Goal: Task Accomplishment & Management: Complete application form

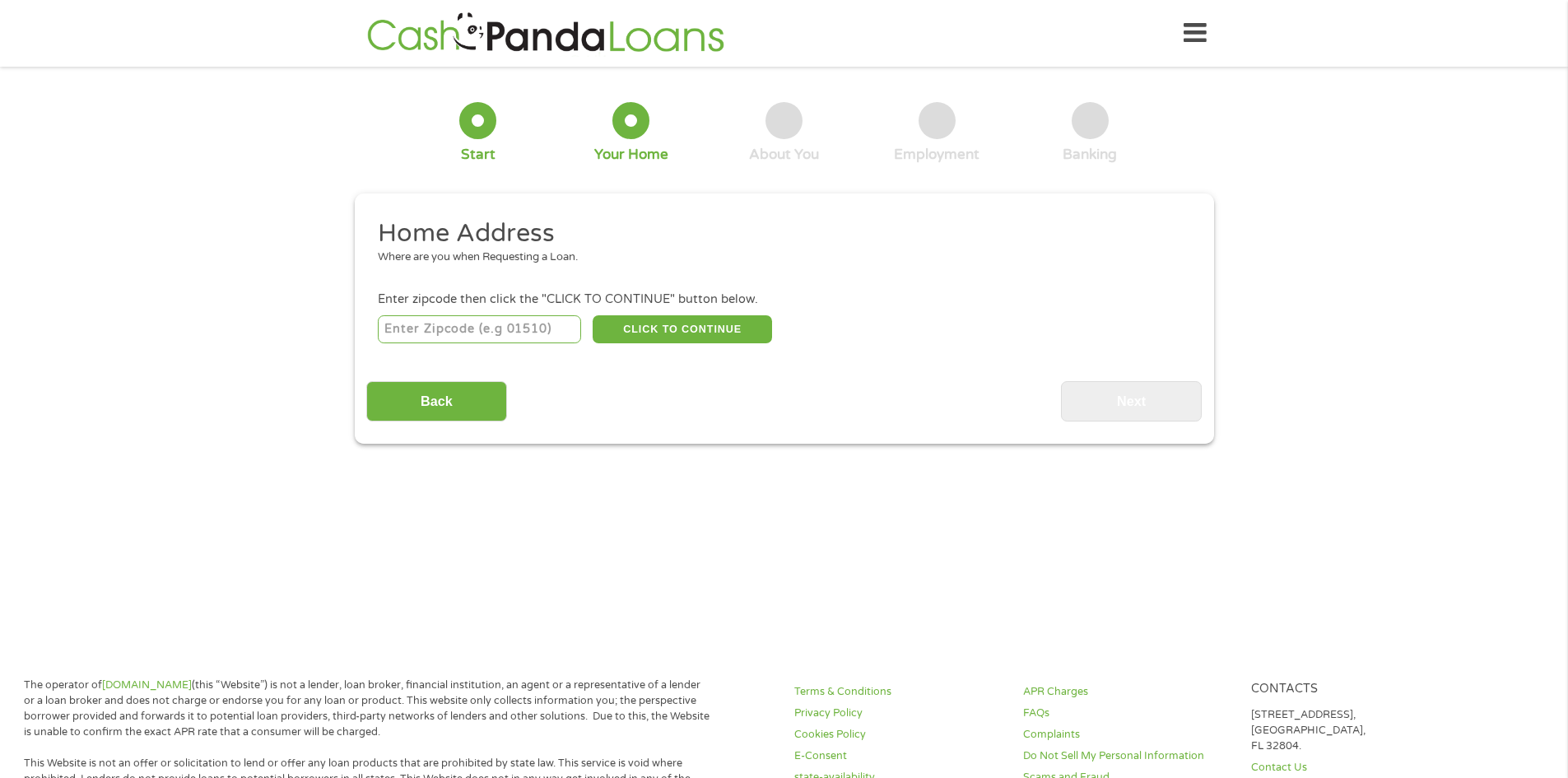
click at [419, 323] on input "number" at bounding box center [479, 330] width 204 height 28
type input "40212"
click at [680, 323] on button "CLICK TO CONTINUE" at bounding box center [682, 330] width 180 height 28
type input "40212"
type input "[GEOGRAPHIC_DATA]"
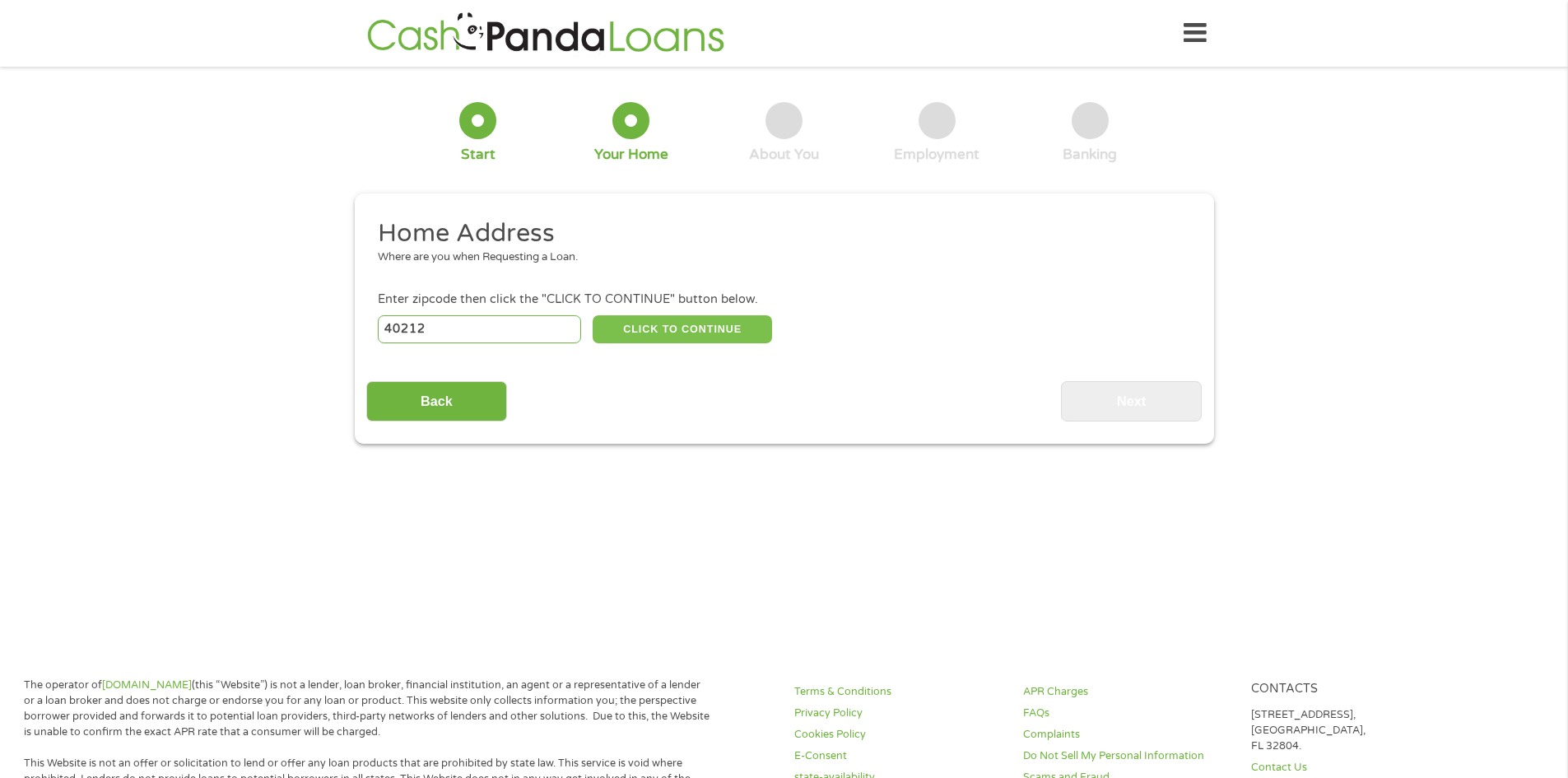
select select "[US_STATE]"
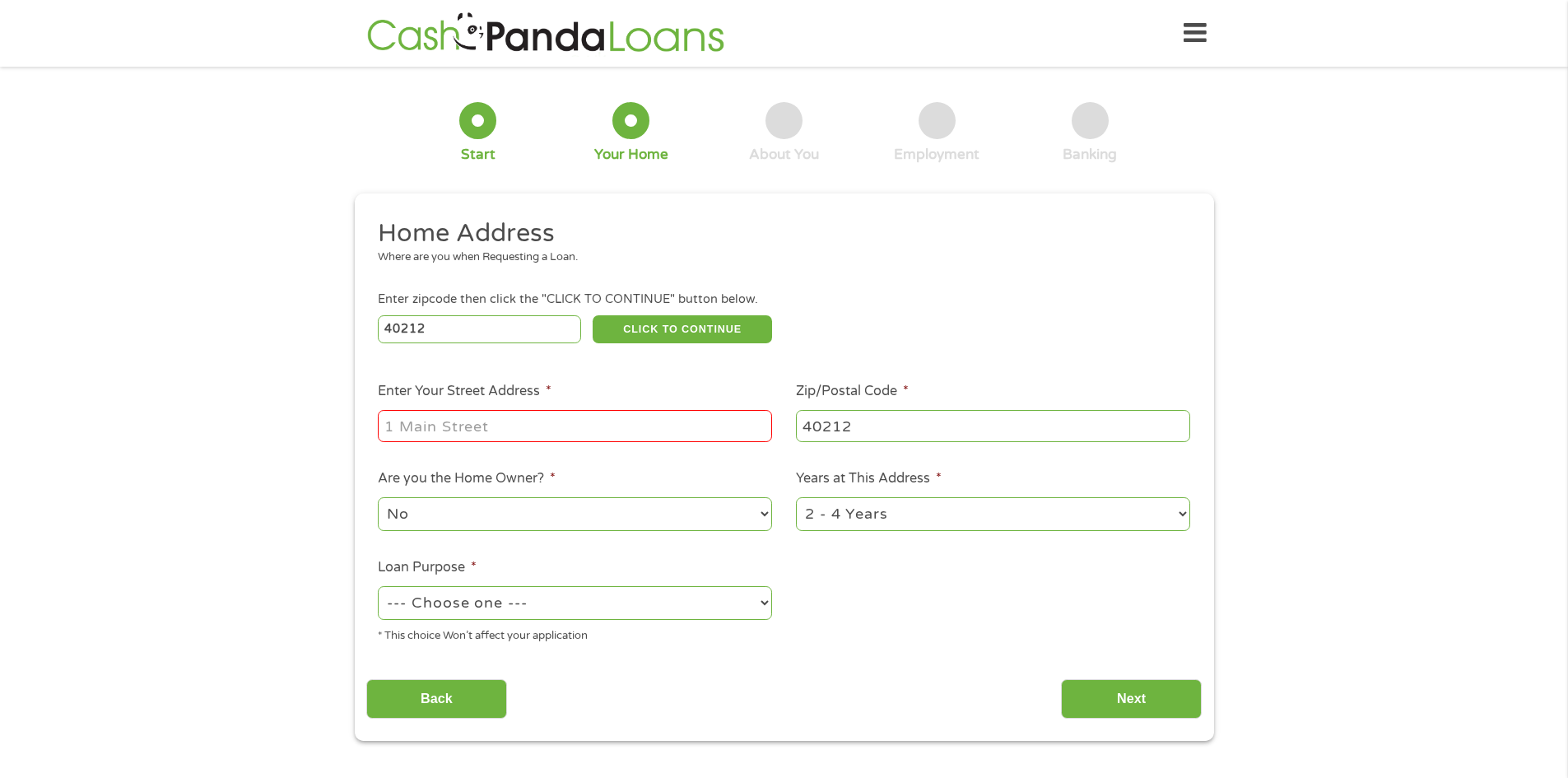
click at [469, 420] on input "Enter Your Street Address *" at bounding box center [575, 426] width 394 height 31
type input "[STREET_ADDRESS]"
click at [759, 515] on select "No Yes" at bounding box center [575, 514] width 394 height 33
select select "yes"
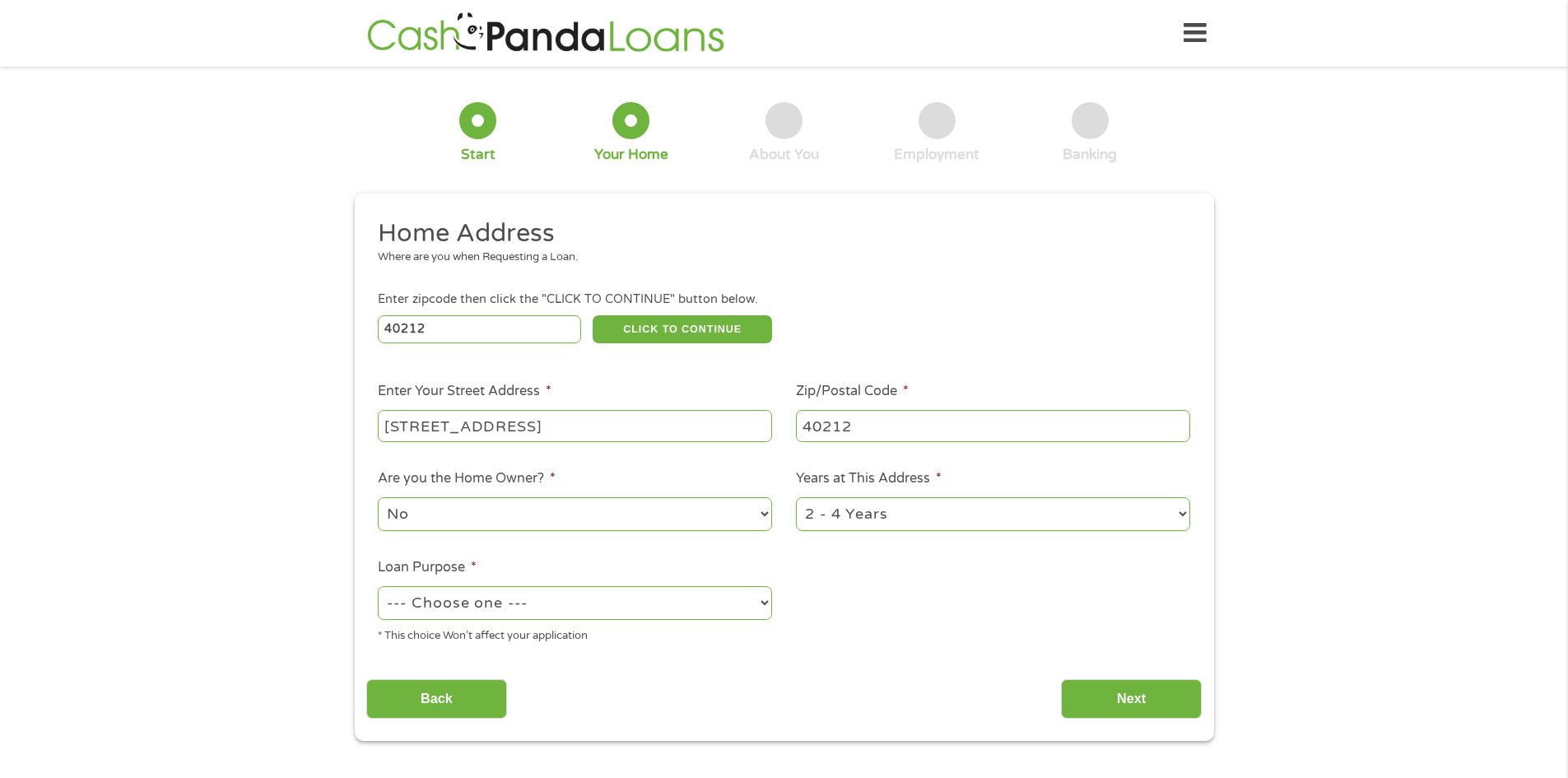
click at [378, 497] on select "No Yes" at bounding box center [575, 514] width 394 height 33
click at [486, 600] on select "--- Choose one --- Pay Bills Debt Consolidation Home Improvement Major Purchase…" at bounding box center [575, 603] width 394 height 33
select select "debtconsolidation"
click at [378, 586] on select "--- Choose one --- Pay Bills Debt Consolidation Home Improvement Major Purchase…" at bounding box center [575, 603] width 394 height 33
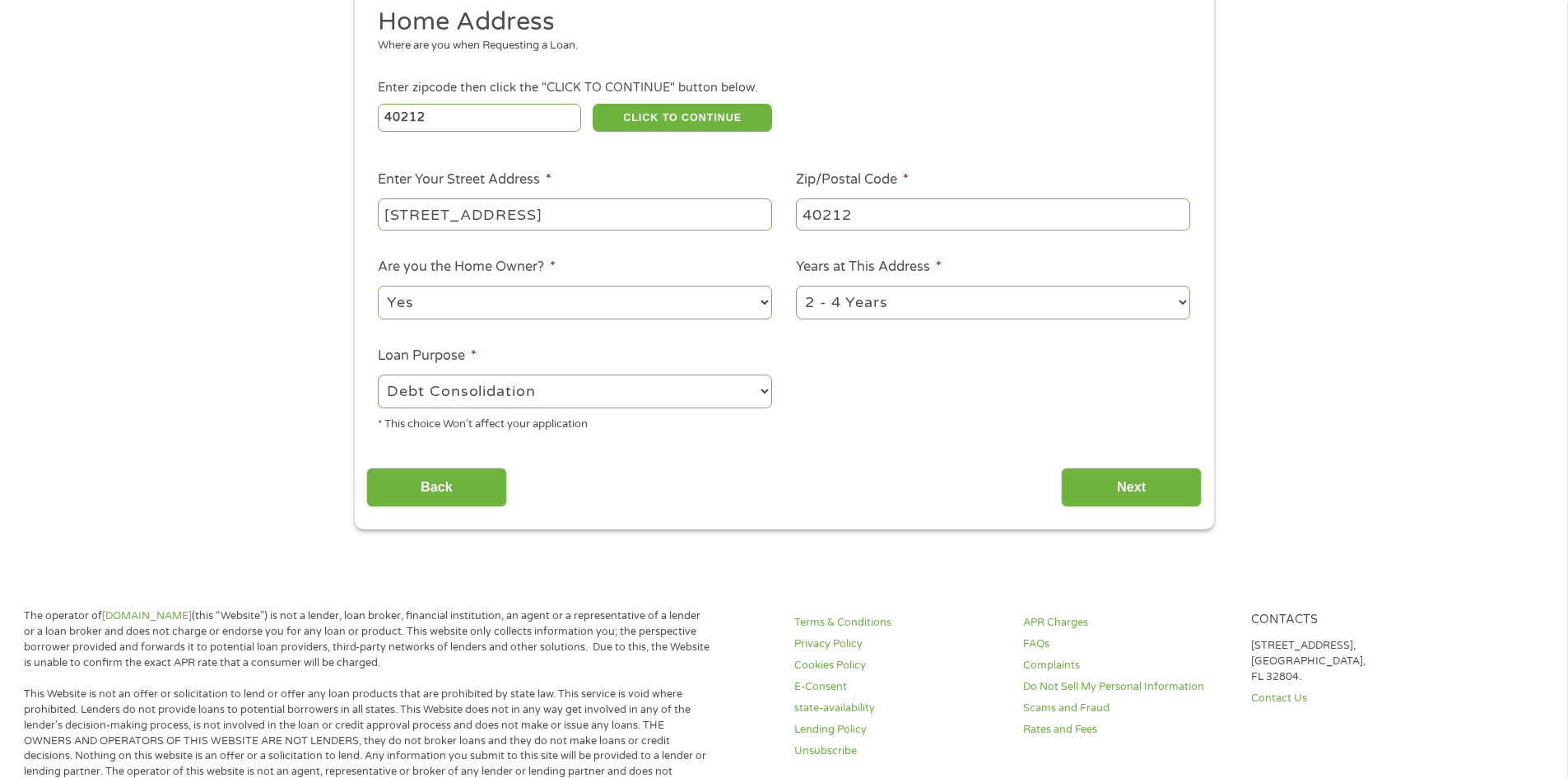
scroll to position [247, 0]
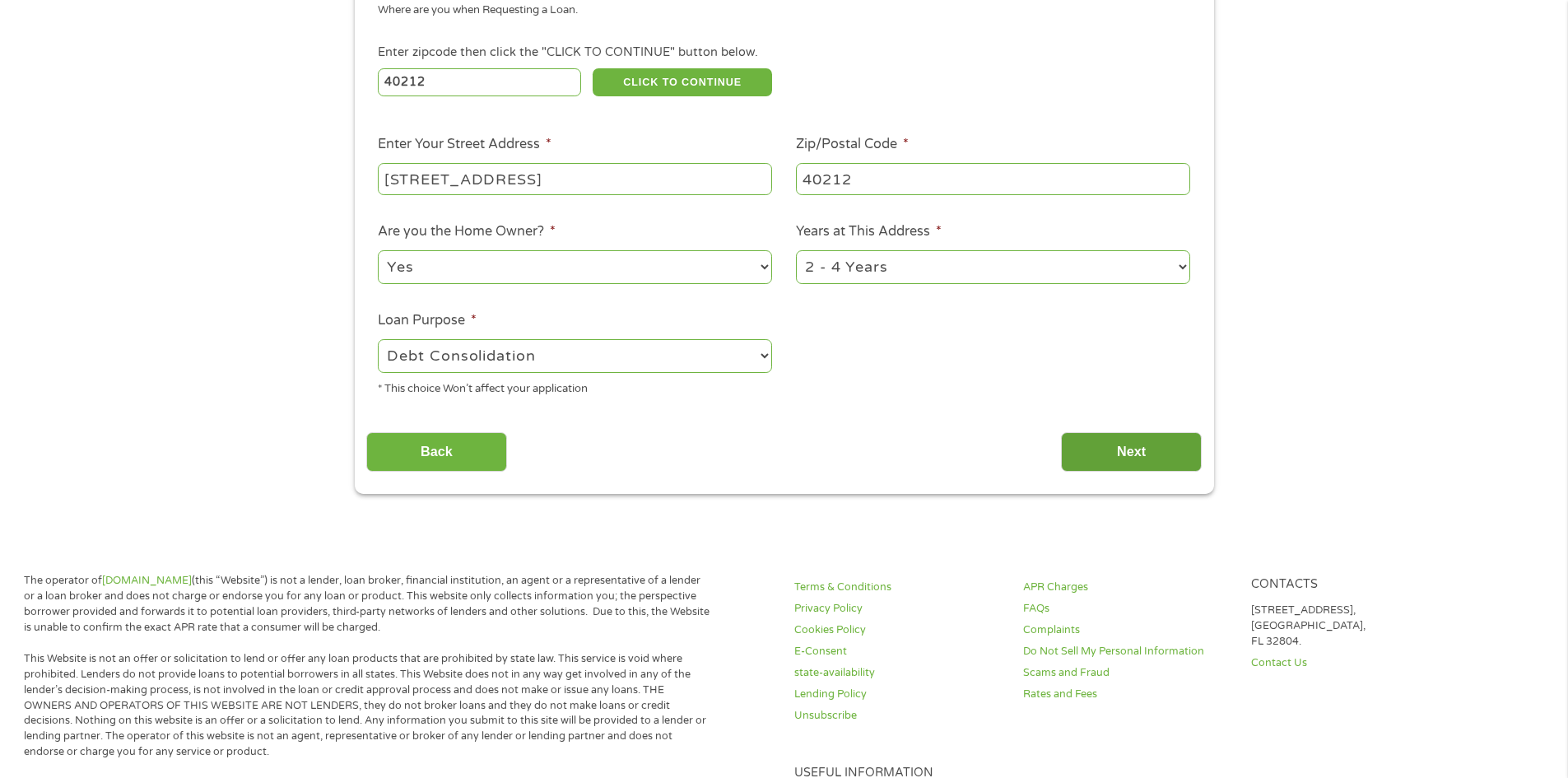
click at [1108, 465] on input "Next" at bounding box center [1131, 453] width 141 height 41
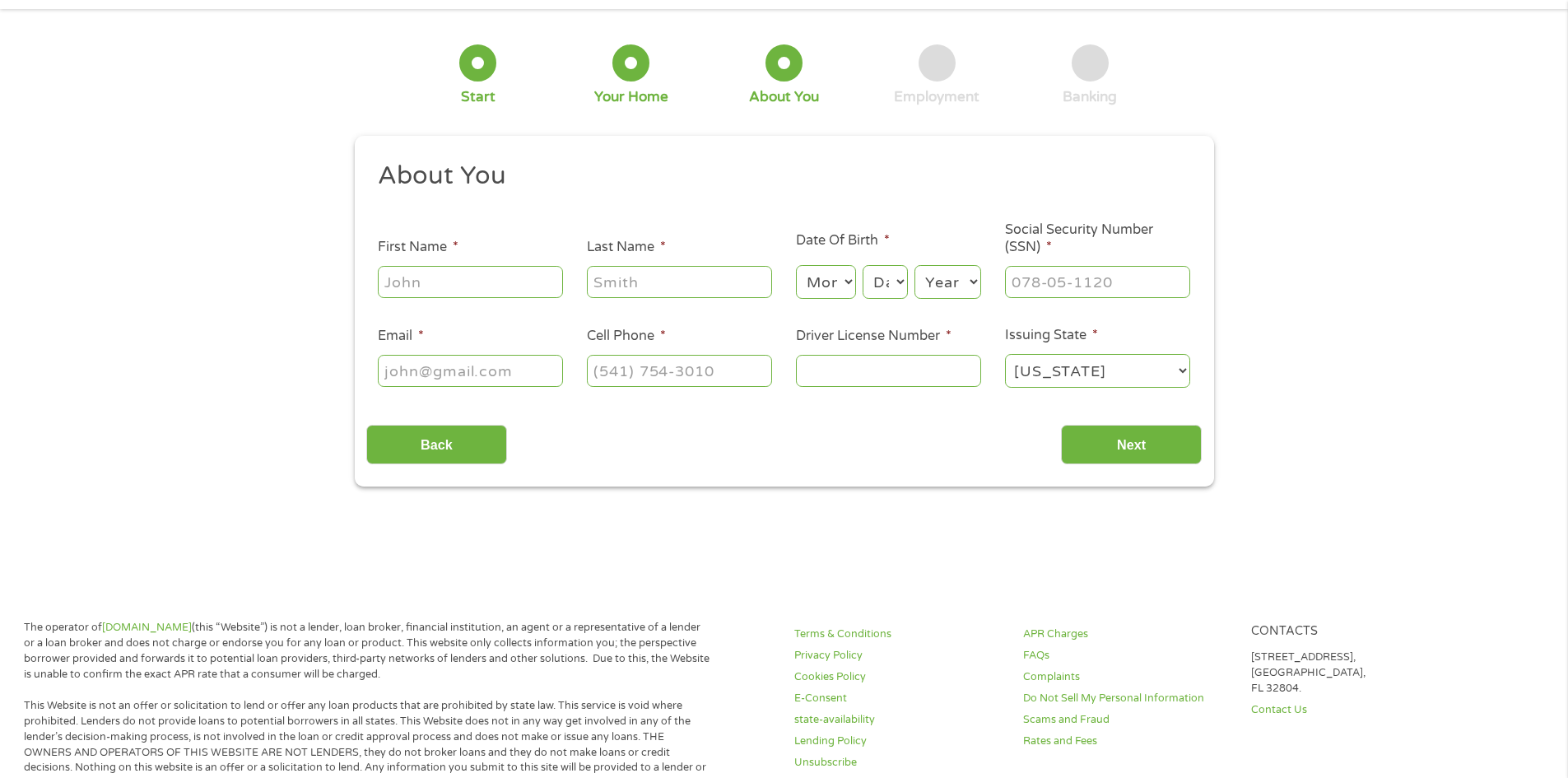
scroll to position [0, 0]
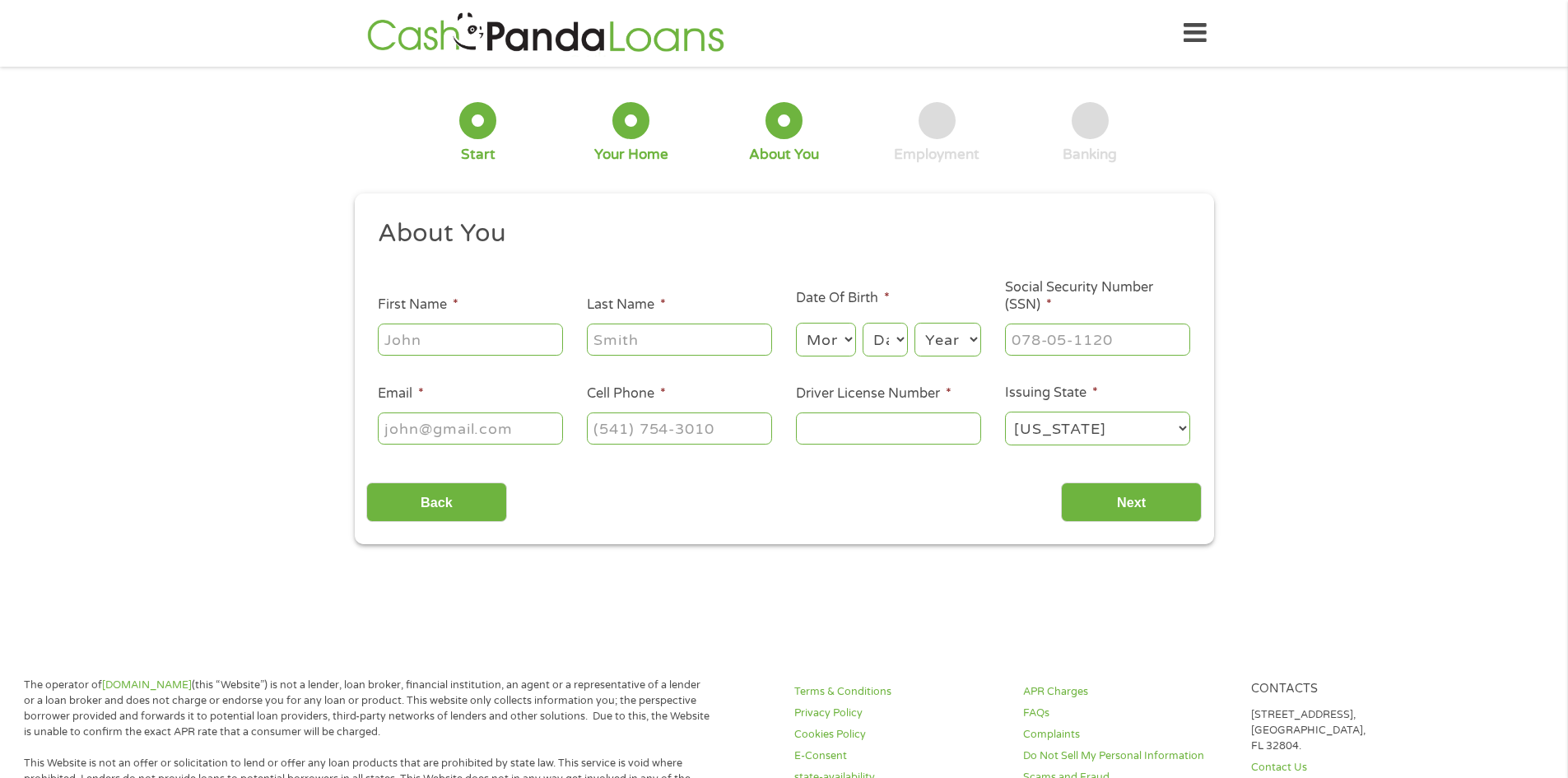
click at [970, 236] on h2 "About You" at bounding box center [778, 234] width 800 height 33
drag, startPoint x: 1121, startPoint y: 504, endPoint x: 1002, endPoint y: 496, distance: 119.3
click at [1123, 503] on input "Next" at bounding box center [1131, 503] width 141 height 41
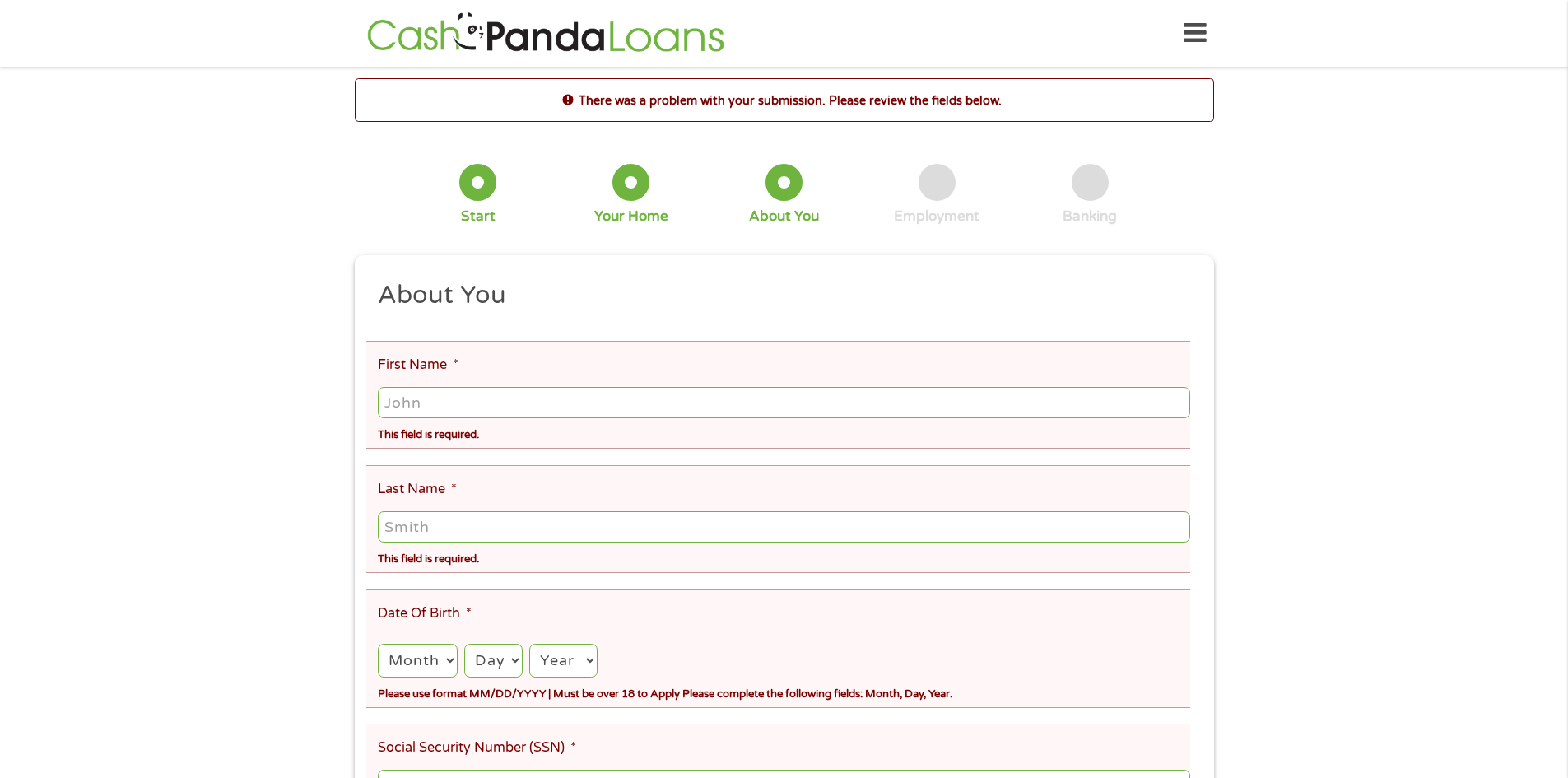
scroll to position [6, 6]
click at [419, 399] on input "First Name *" at bounding box center [783, 403] width 812 height 31
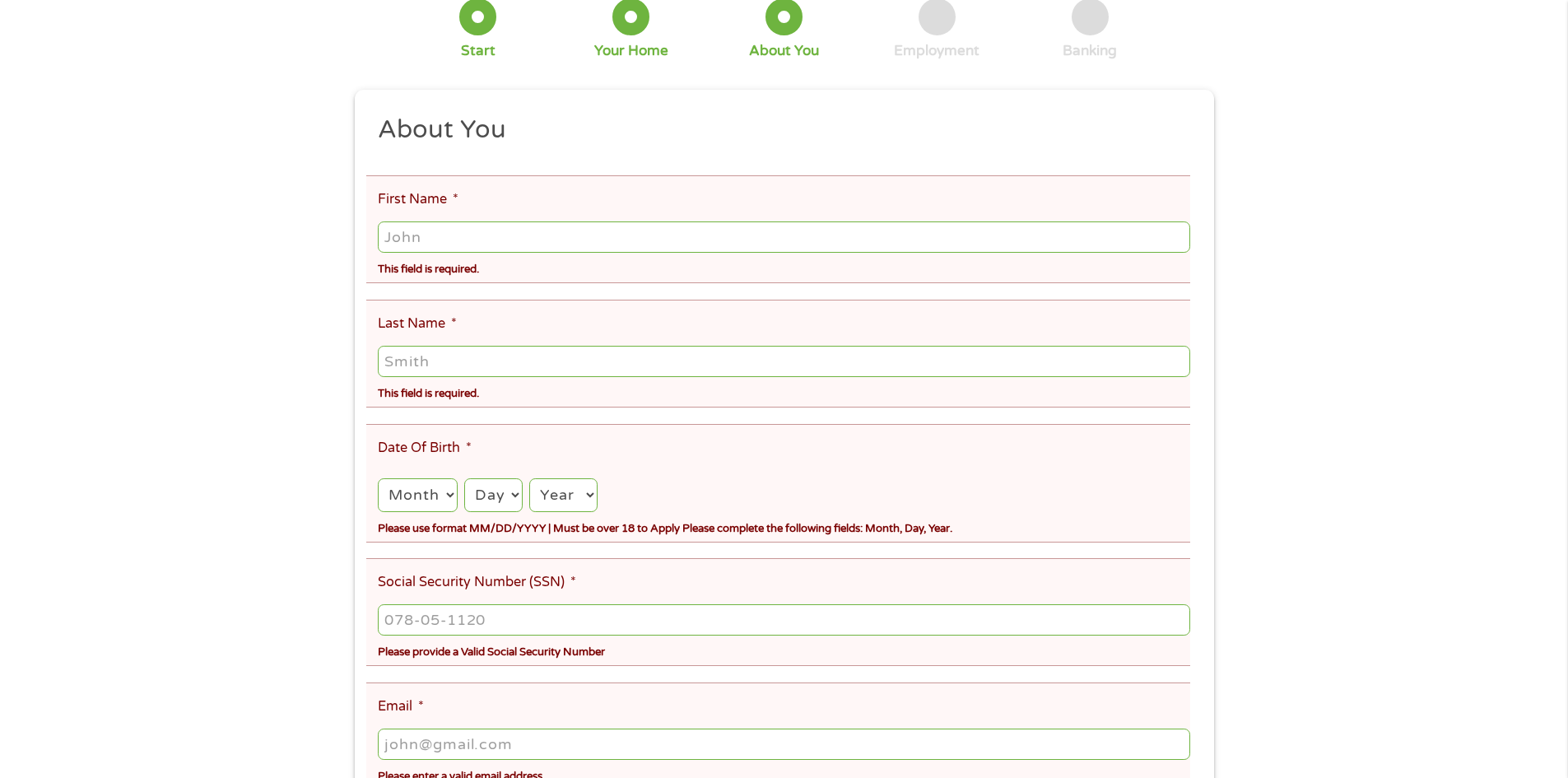
scroll to position [165, 0]
type input "[PERSON_NAME]"
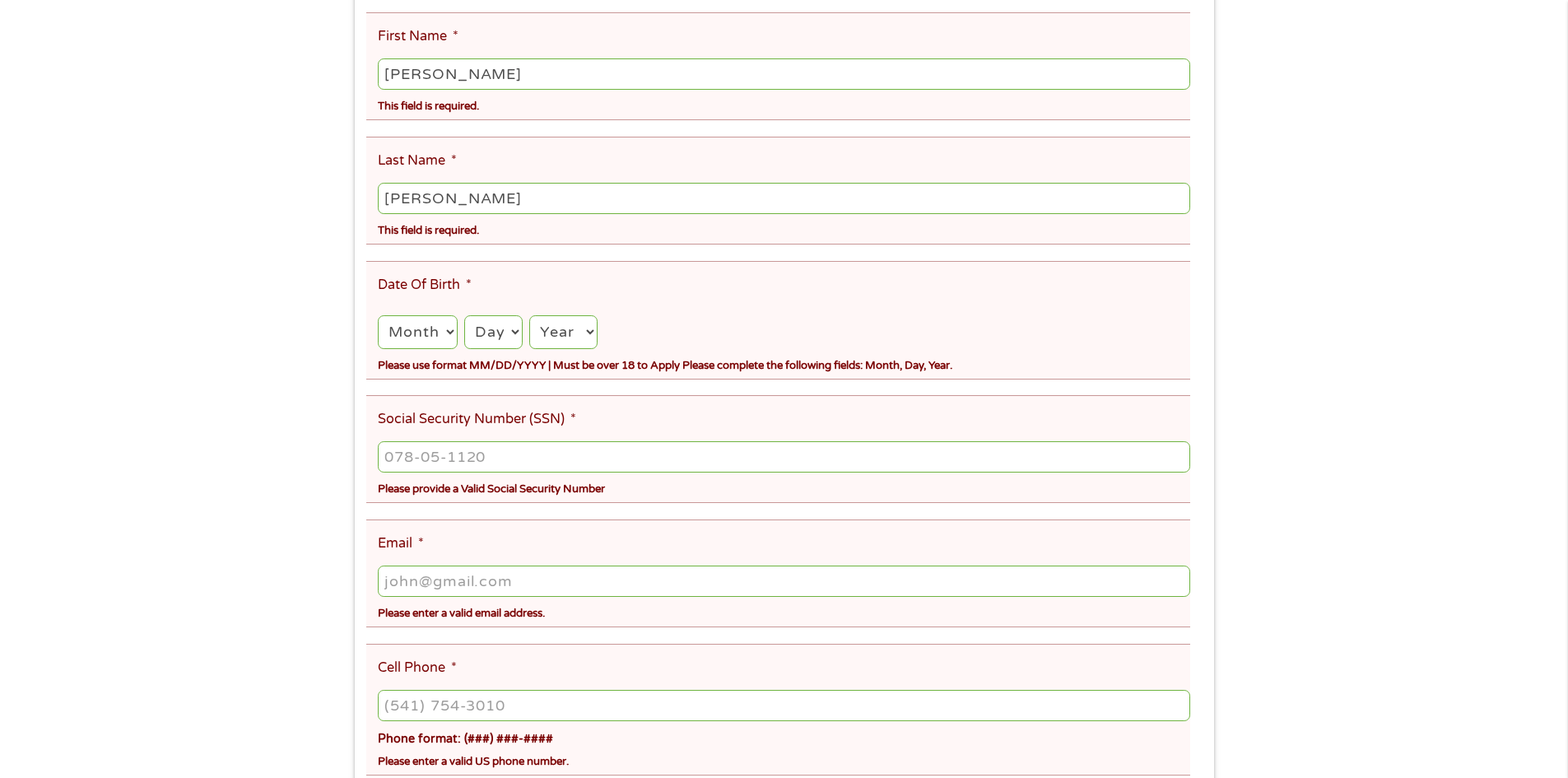
scroll to position [330, 0]
type input "[PERSON_NAME]"
click at [448, 333] on select "Month 1 2 3 4 5 6 7 8 9 10 11 12" at bounding box center [417, 332] width 79 height 33
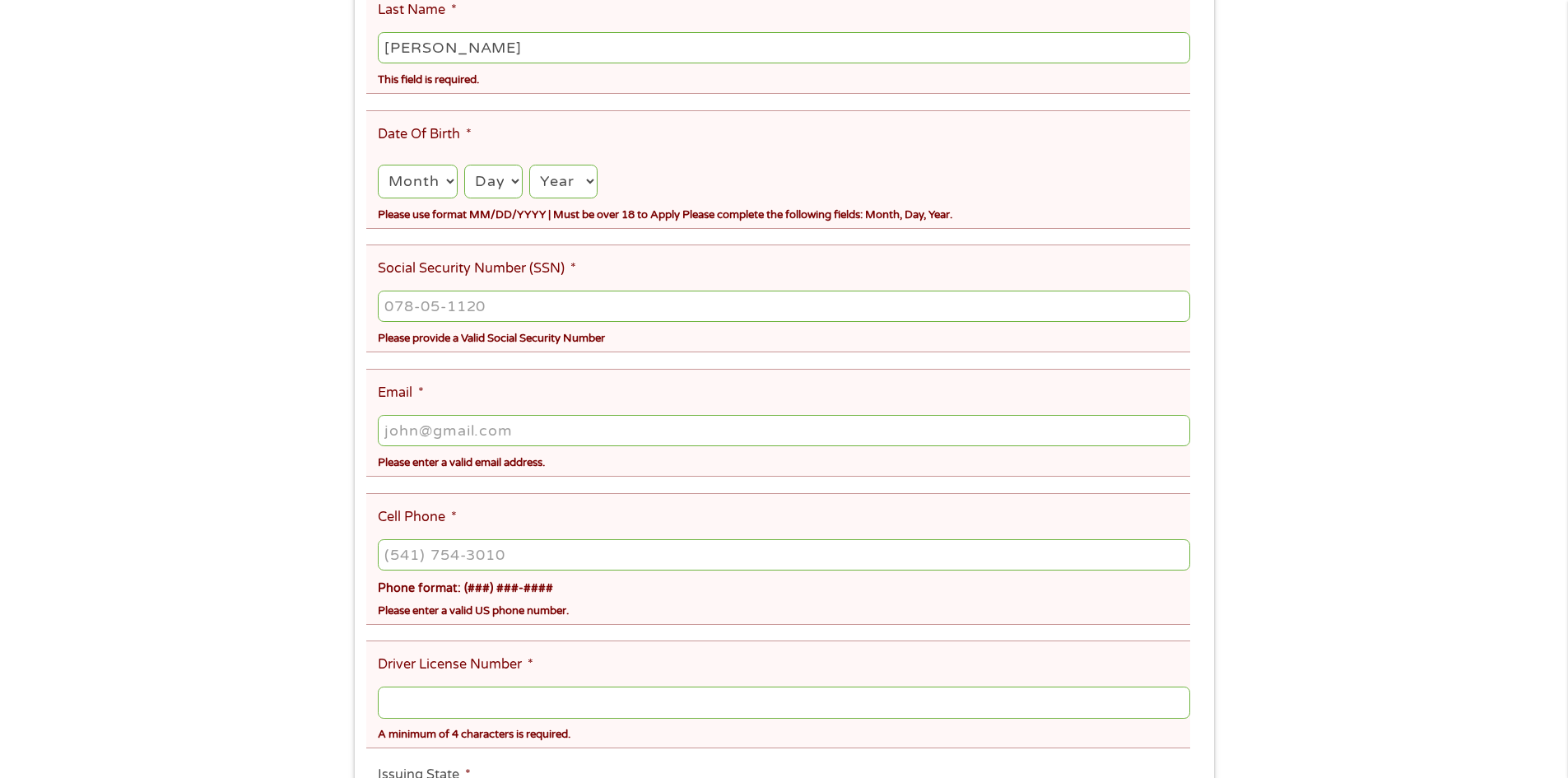
scroll to position [495, 0]
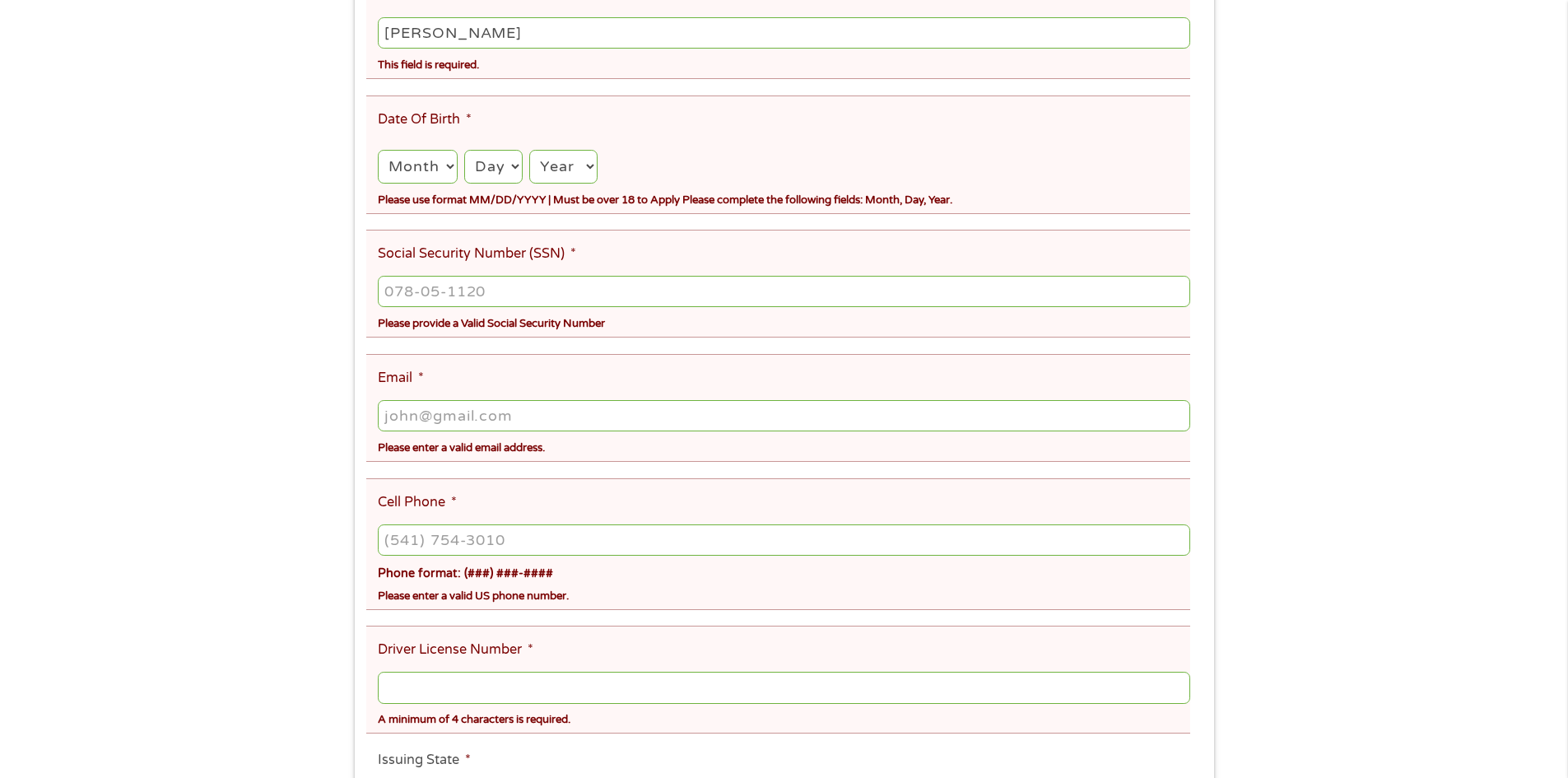
click at [445, 168] on select "Month 1 2 3 4 5 6 7 8 9 10 11 12" at bounding box center [417, 167] width 79 height 33
select select "12"
click at [378, 150] on select "Month 1 2 3 4 5 6 7 8 9 10 11 12" at bounding box center [417, 167] width 79 height 33
click at [490, 185] on div "Day Day 1 2 3 4 5 6 7 8 9 10 11 12 13 14 15 16 17 18 19 20 21 22 23 24 25 26 27…" at bounding box center [493, 167] width 58 height 40
click at [501, 175] on select "Day 1 2 3 4 5 6 7 8 9 10 11 12 13 14 15 16 17 18 19 20 21 22 23 24 25 26 27 28 …" at bounding box center [493, 167] width 58 height 33
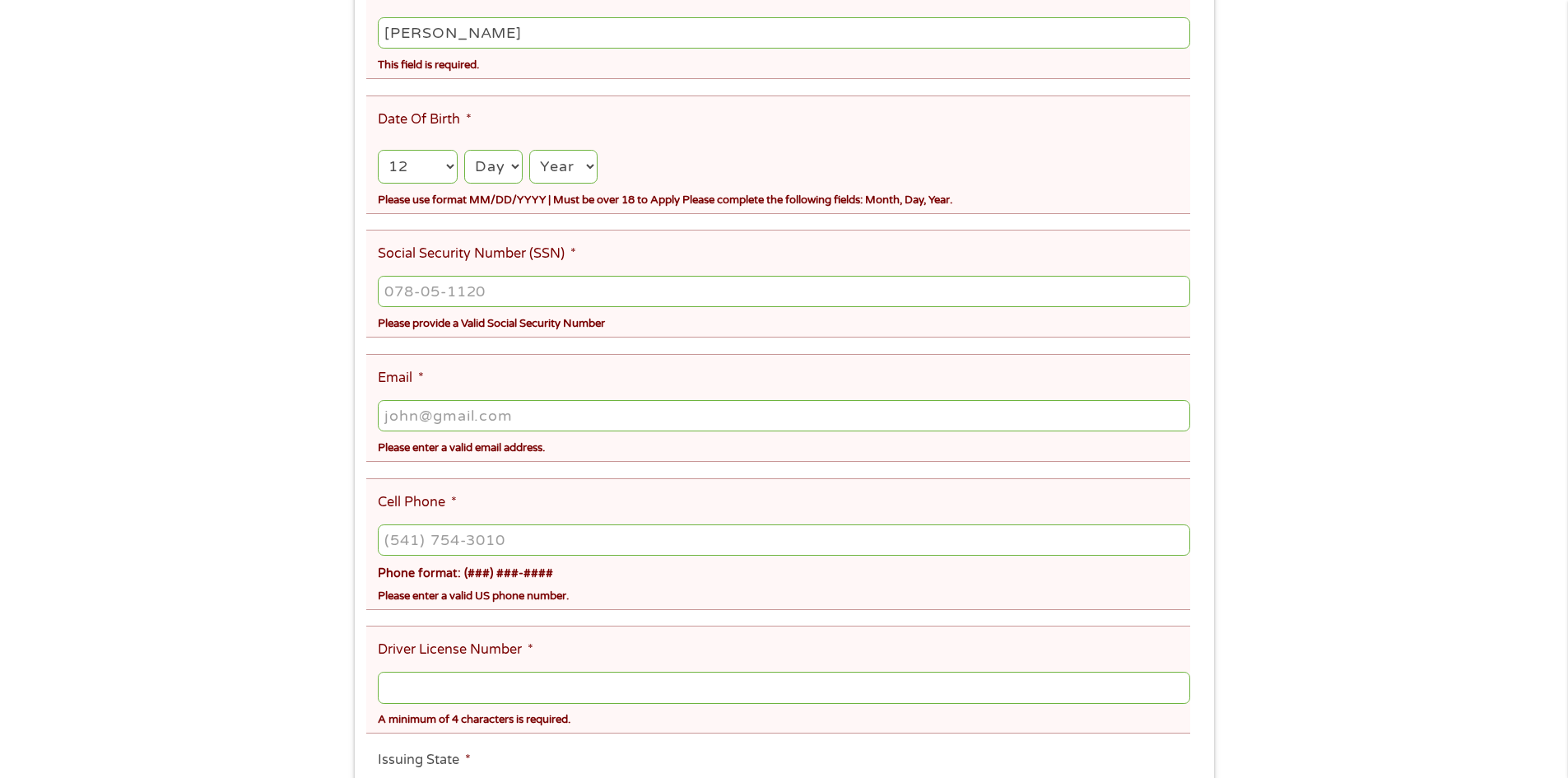
select select "29"
click at [465, 150] on select "Day 1 2 3 4 5 6 7 8 9 10 11 12 13 14 15 16 17 18 19 20 21 22 23 24 25 26 27 28 …" at bounding box center [493, 167] width 58 height 33
click at [576, 157] on select "Year [DATE] 2006 2005 2004 2003 2002 2001 2000 1999 1998 1997 1996 1995 1994 19…" at bounding box center [563, 167] width 68 height 33
click at [581, 167] on select "Year [DATE] 2006 2005 2004 2003 2002 2001 2000 1999 1998 1997 1996 1995 1994 19…" at bounding box center [563, 167] width 68 height 33
select select "1978"
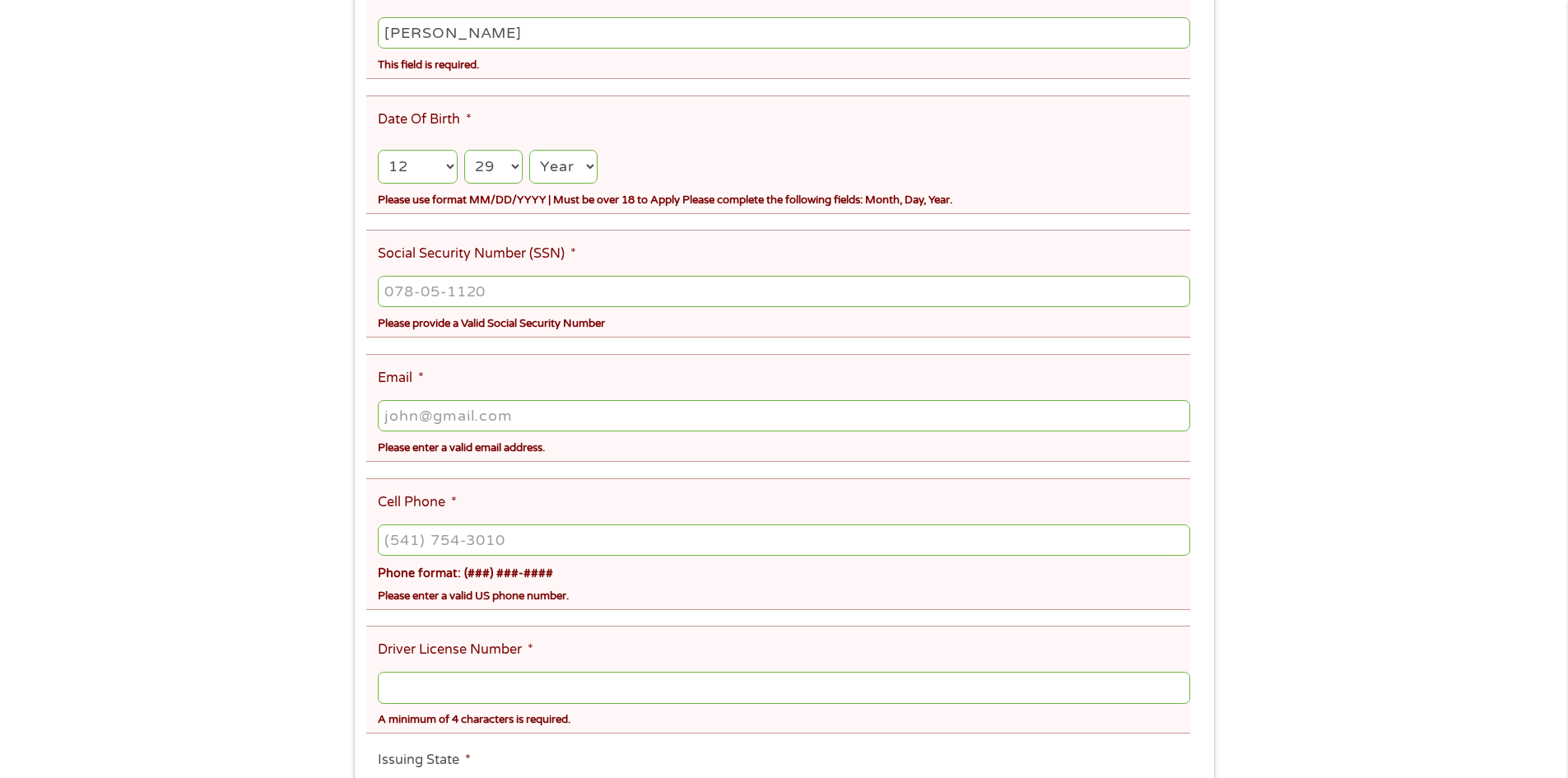
click at [529, 150] on select "Year [DATE] 2006 2005 2004 2003 2002 2001 2000 1999 1998 1997 1996 1995 1994 19…" at bounding box center [563, 167] width 68 height 33
click at [495, 285] on input "___-__-____" at bounding box center [783, 292] width 812 height 31
type input "400-13-1135"
click at [441, 414] on input "Email *" at bounding box center [783, 416] width 812 height 31
type input "[EMAIL_ADDRESS][DOMAIN_NAME]"
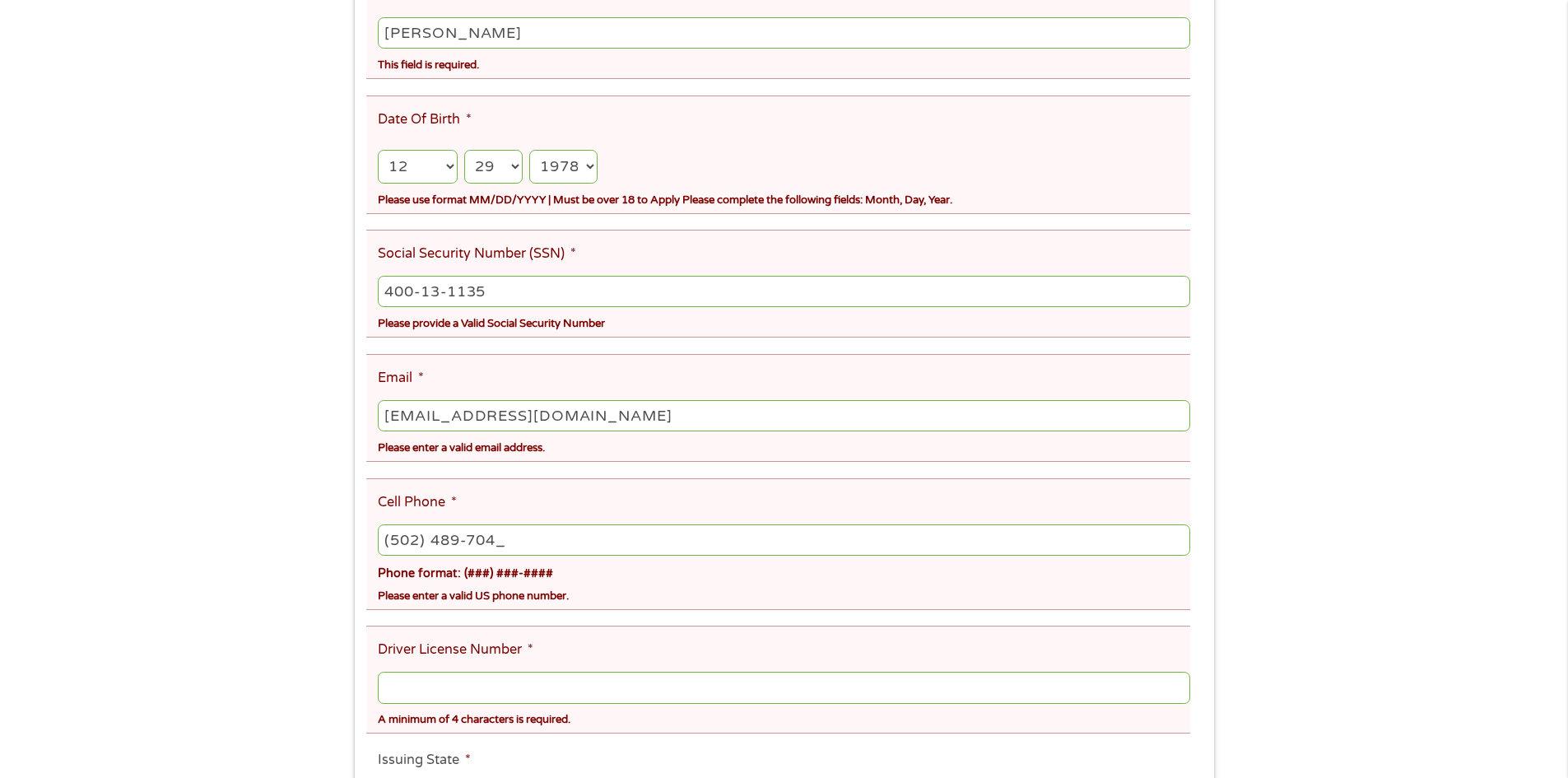
type input "[PHONE_NUMBER]"
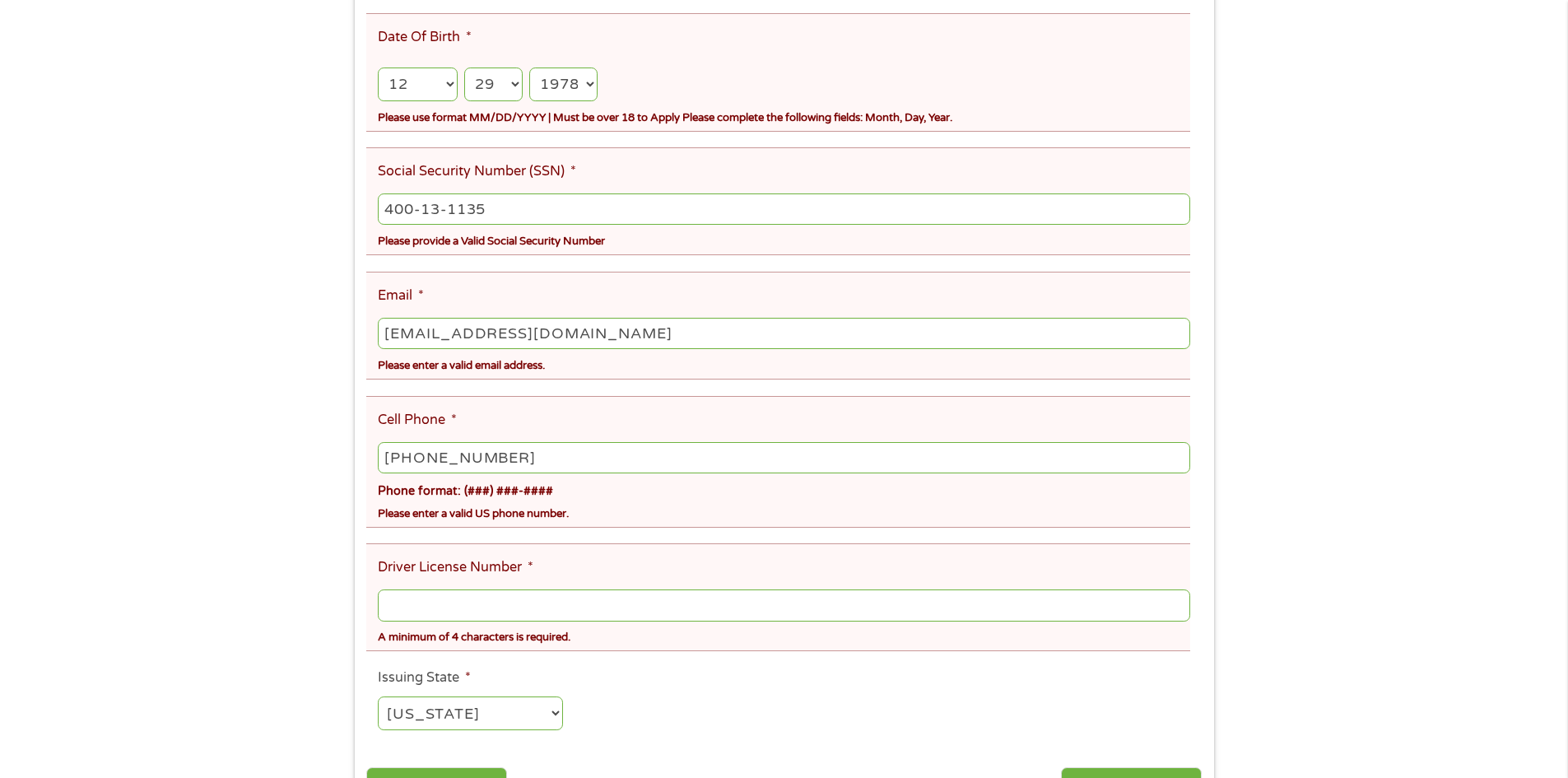
click at [434, 605] on input "Driver License Number *" at bounding box center [783, 606] width 812 height 31
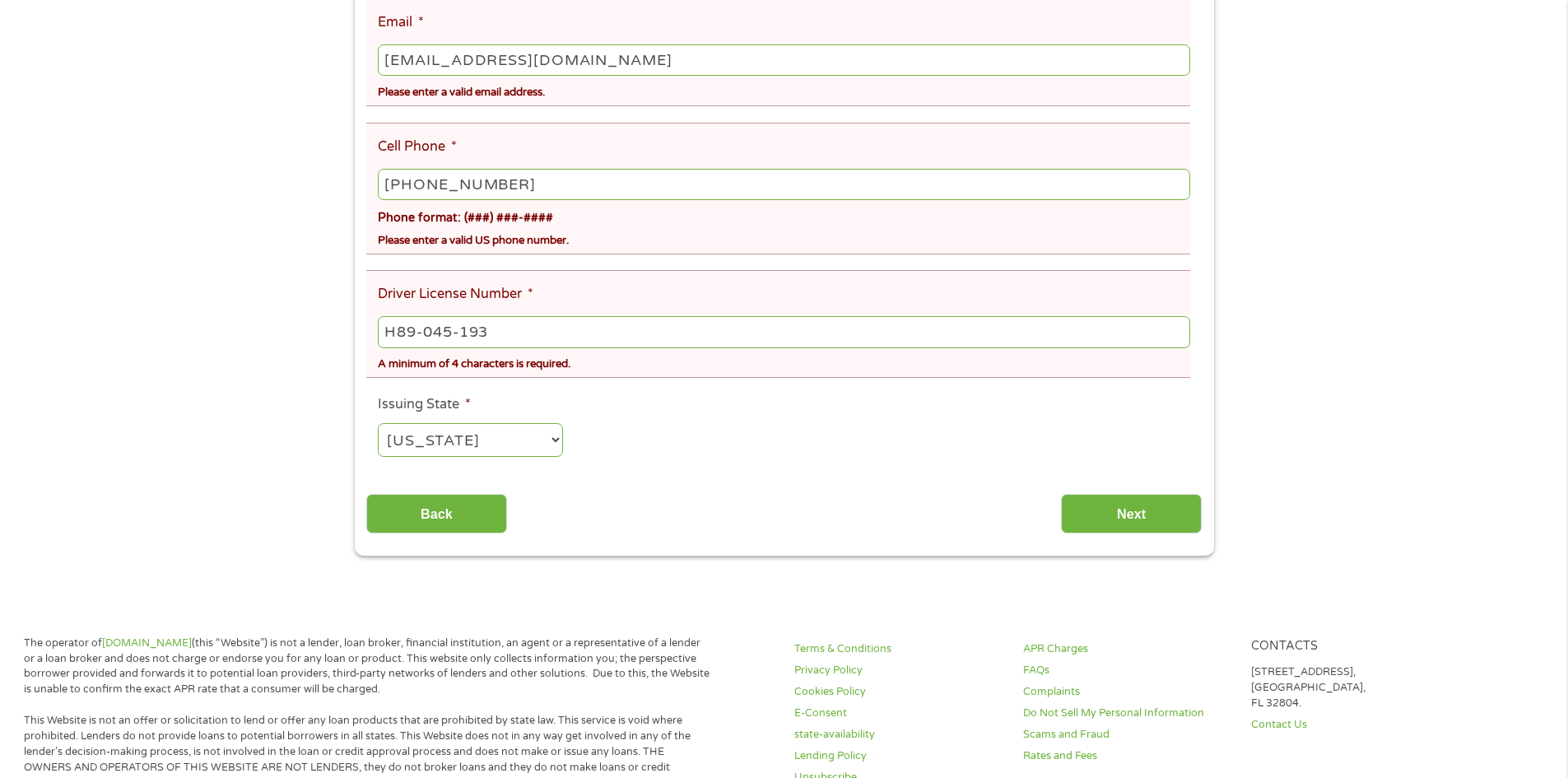
scroll to position [906, 0]
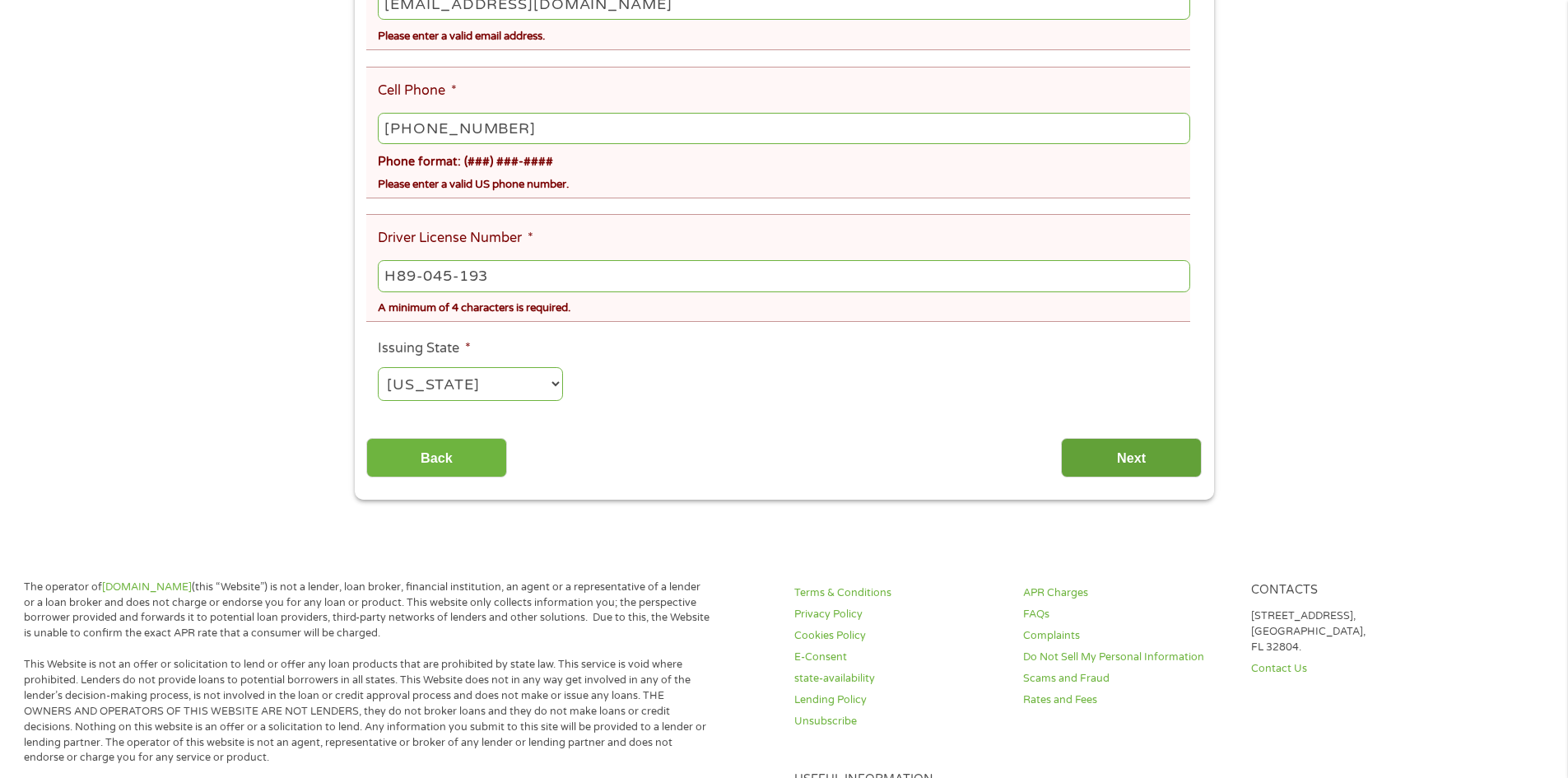
type input "H89-045-193"
click at [1130, 458] on input "Next" at bounding box center [1131, 458] width 141 height 41
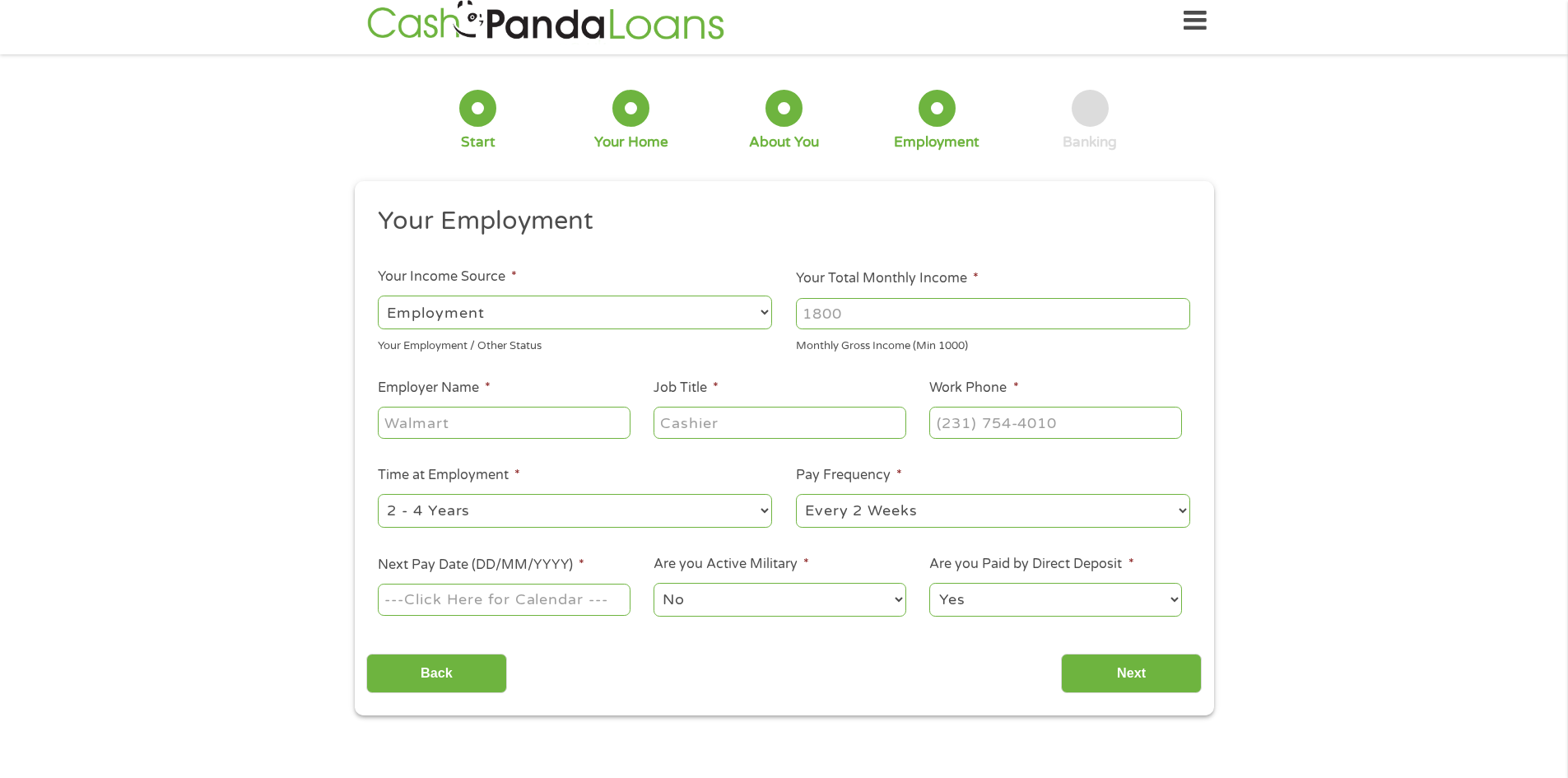
scroll to position [0, 0]
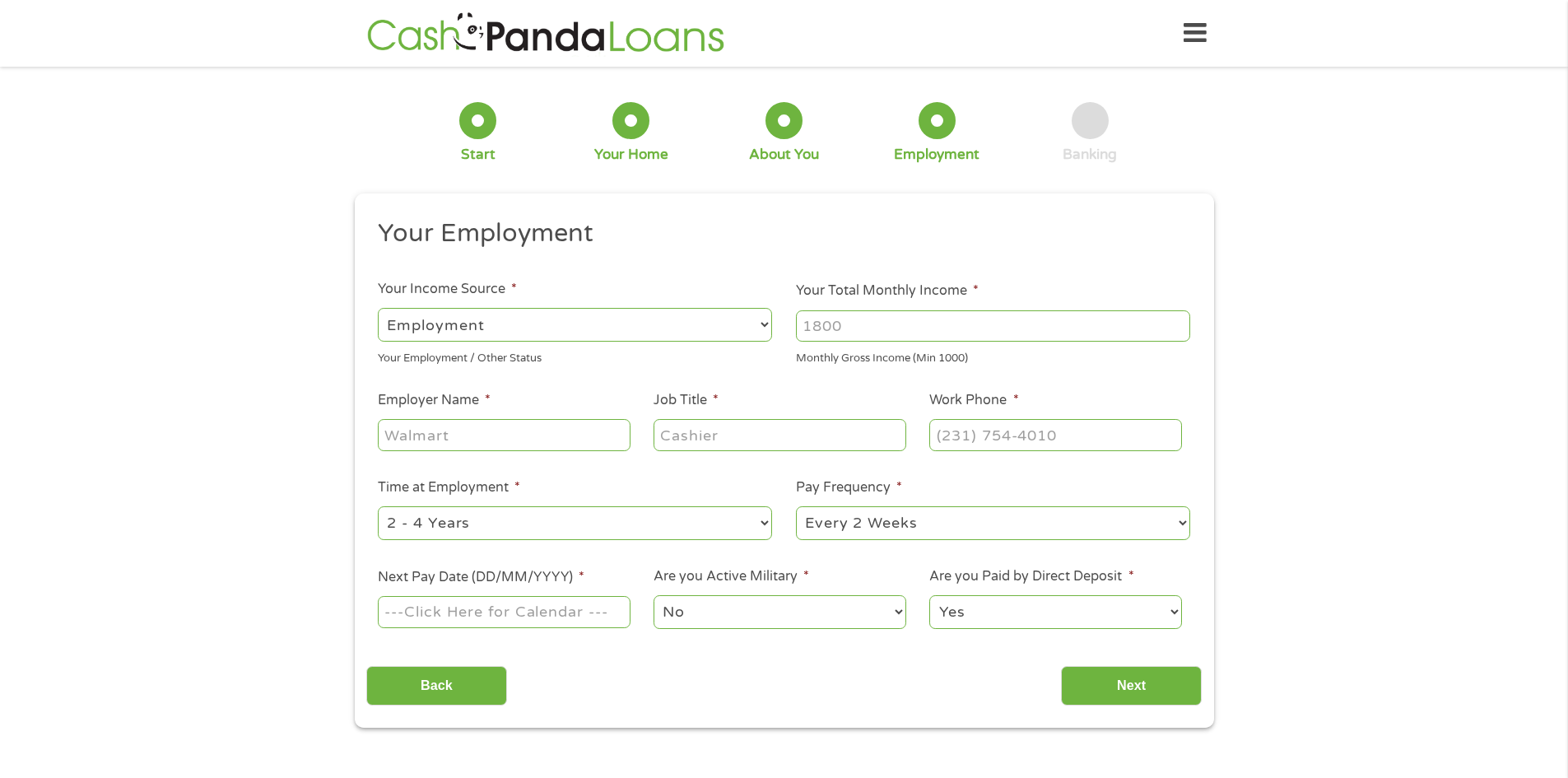
click at [759, 326] on select "--- Choose one --- Employment [DEMOGRAPHIC_DATA] Benefits" at bounding box center [575, 325] width 394 height 33
click at [838, 321] on input "Your Total Monthly Income *" at bounding box center [993, 326] width 394 height 31
type input "6"
type input "6000"
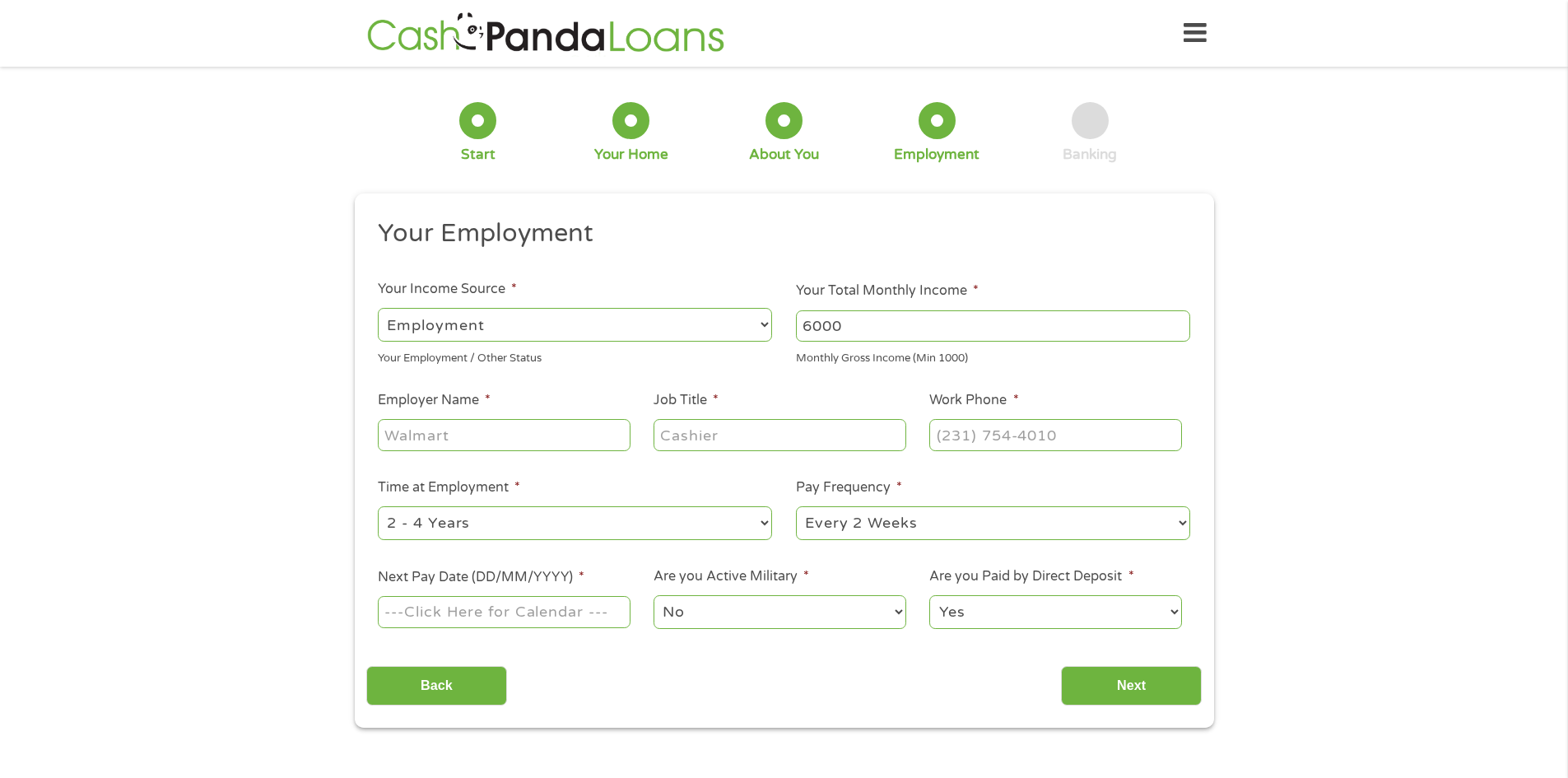
click at [448, 440] on input "Employer Name *" at bounding box center [504, 435] width 252 height 31
type input "Mint Dentistry"
click at [679, 434] on input "Job Title *" at bounding box center [779, 435] width 252 height 31
type input "Manager"
type input "[PHONE_NUMBER]"
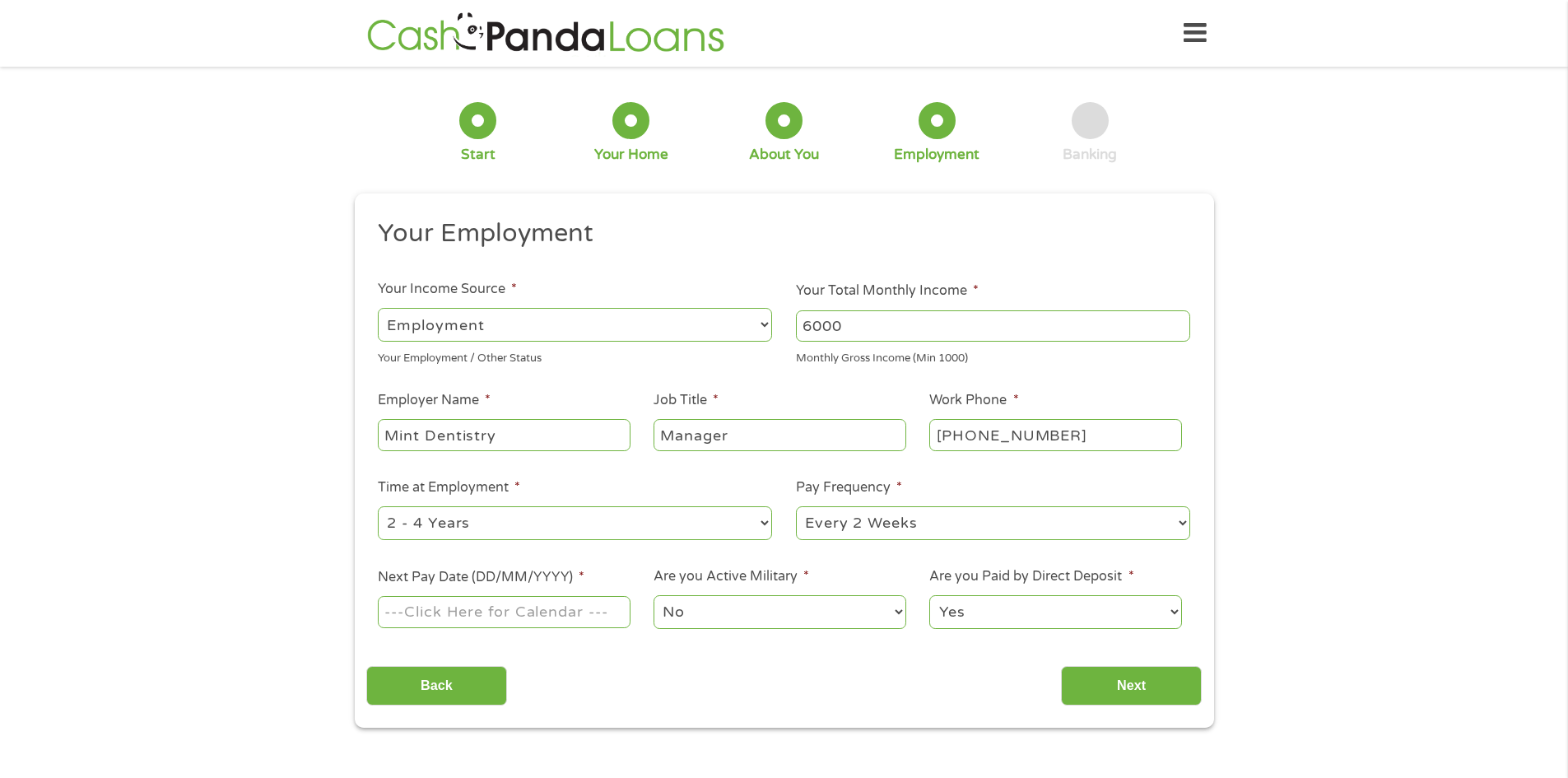
click at [598, 523] on select "--- Choose one --- 1 Year or less 1 - 2 Years 2 - 4 Years Over 4 Years" at bounding box center [575, 523] width 394 height 33
click at [598, 522] on select "--- Choose one --- 1 Year or less 1 - 2 Years 2 - 4 Years Over 4 Years" at bounding box center [575, 523] width 394 height 33
click at [762, 521] on select "--- Choose one --- 1 Year or less 1 - 2 Years 2 - 4 Years Over 4 Years" at bounding box center [575, 523] width 394 height 33
click at [763, 520] on select "--- Choose one --- 1 Year or less 1 - 2 Years 2 - 4 Years Over 4 Years" at bounding box center [575, 523] width 394 height 33
click at [604, 621] on input "Next Pay Date (DD/MM/YYYY) *" at bounding box center [504, 612] width 252 height 31
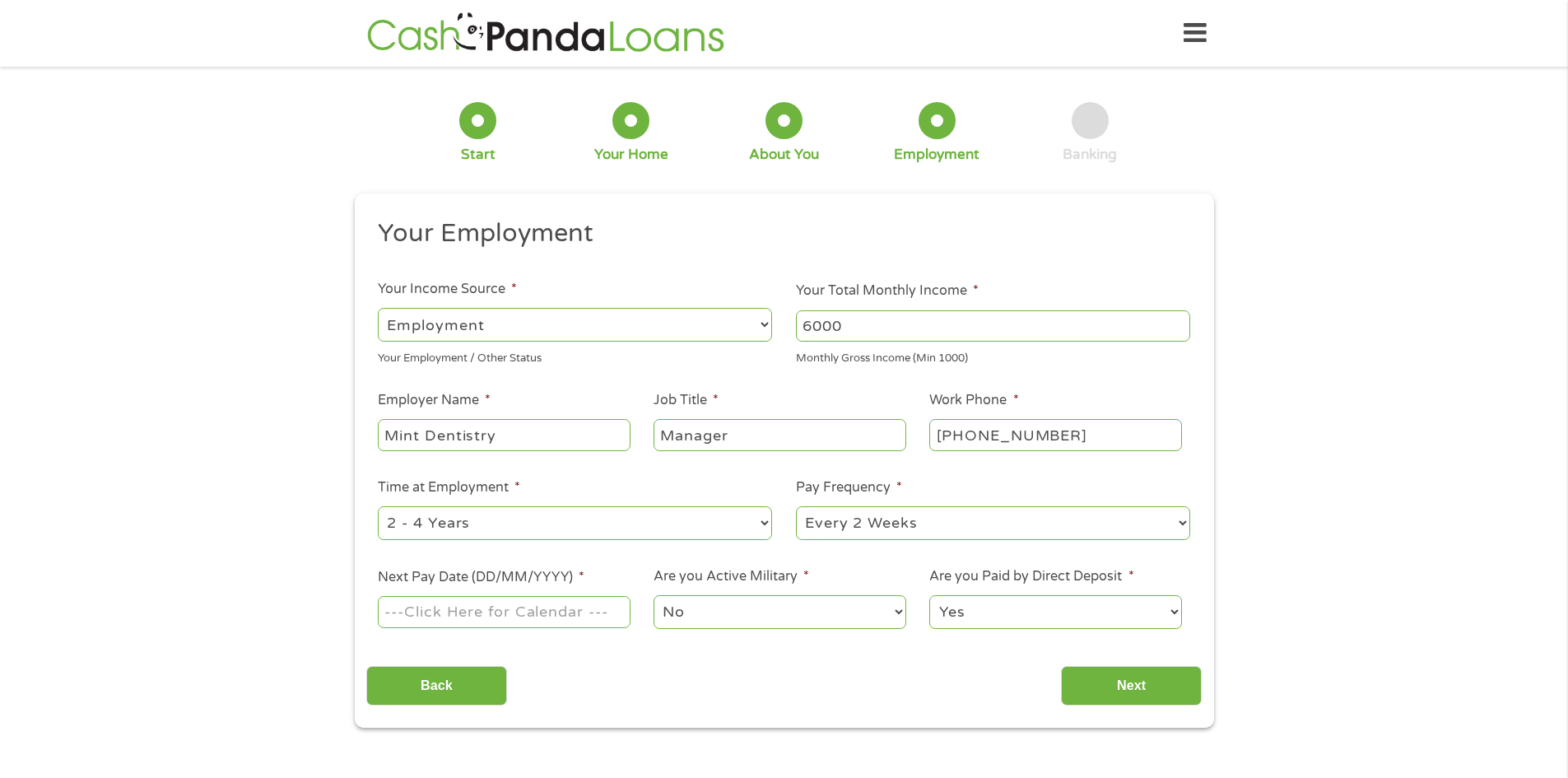
click at [609, 619] on input "Next Pay Date (DD/MM/YYYY) *" at bounding box center [504, 612] width 252 height 31
click at [604, 613] on input "Next Pay Date (DD/MM/YYYY) *" at bounding box center [504, 612] width 252 height 31
click at [505, 611] on input "Next Pay Date (DD/MM/YYYY) *" at bounding box center [504, 612] width 252 height 31
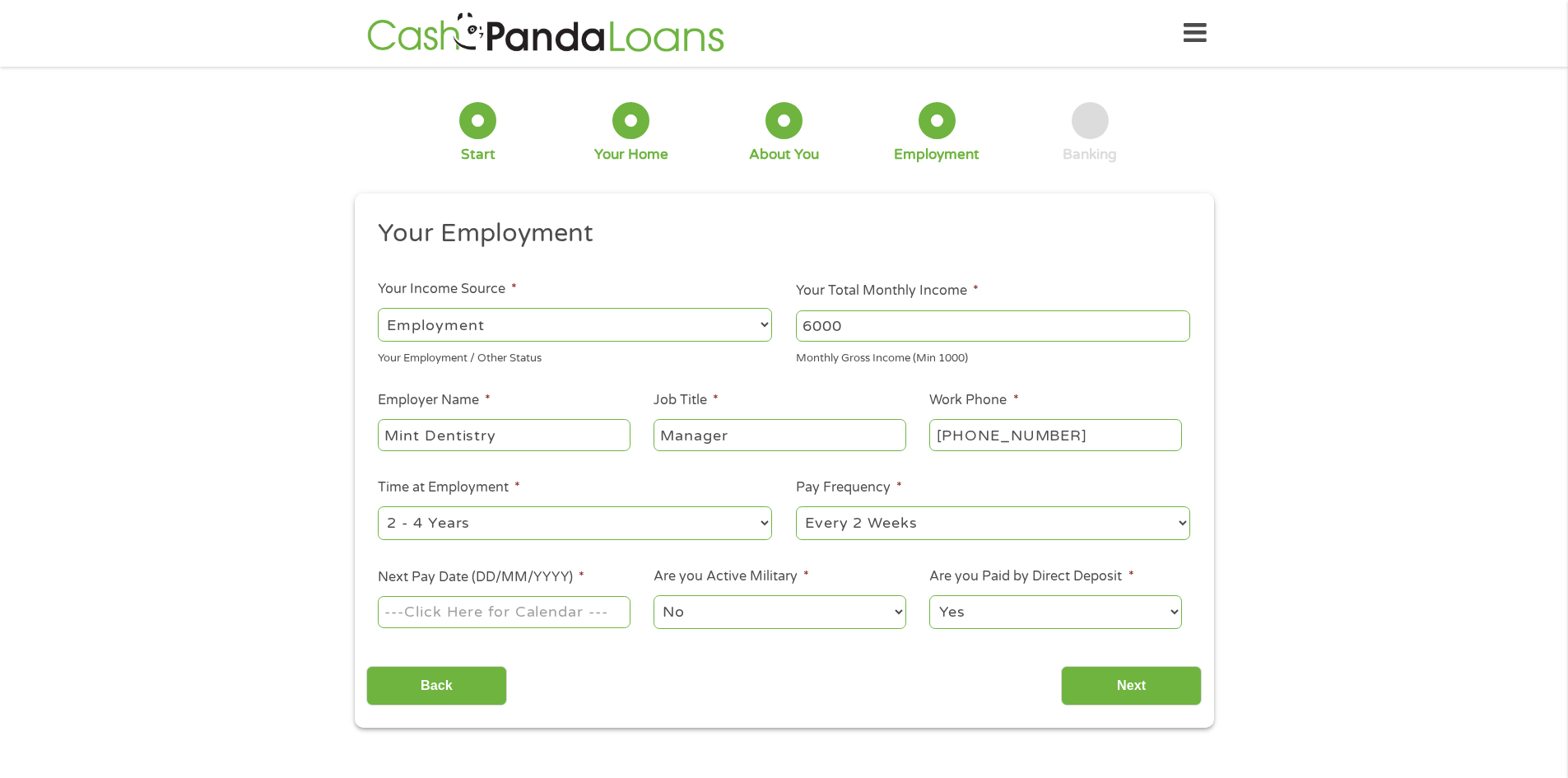
click at [505, 611] on input "Next Pay Date (DD/MM/YYYY) *" at bounding box center [504, 612] width 252 height 31
click at [505, 610] on input "Next Pay Date (DD/MM/YYYY) *" at bounding box center [504, 612] width 252 height 31
click at [425, 609] on input "Next Pay Date (DD/MM/YYYY) *" at bounding box center [504, 612] width 252 height 31
click at [482, 597] on input "Next Pay Date (DD/MM/YYYY) *" at bounding box center [504, 612] width 252 height 31
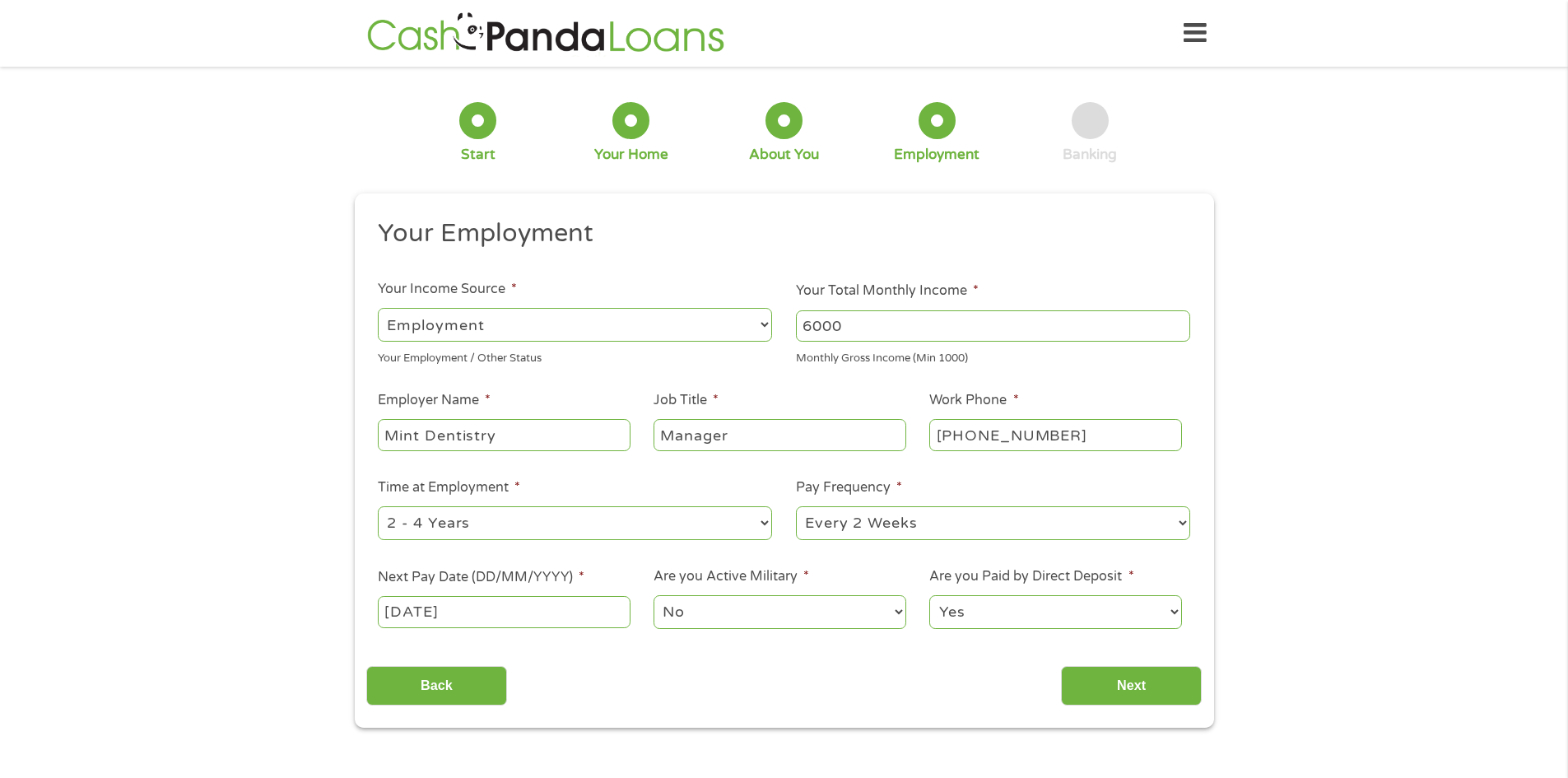
type input "[DATE]"
click at [1108, 695] on input "Next" at bounding box center [1131, 686] width 141 height 41
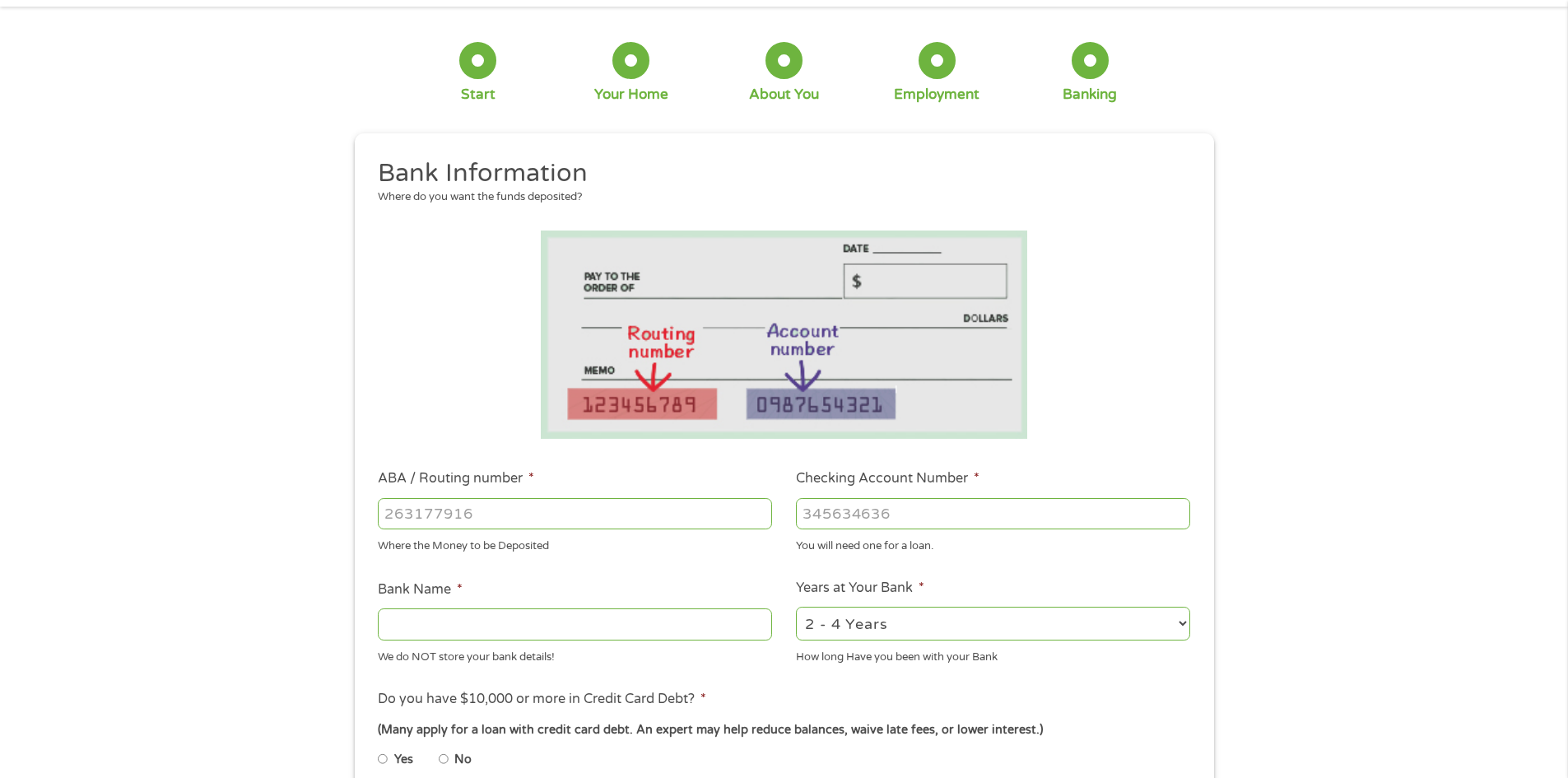
scroll to position [165, 0]
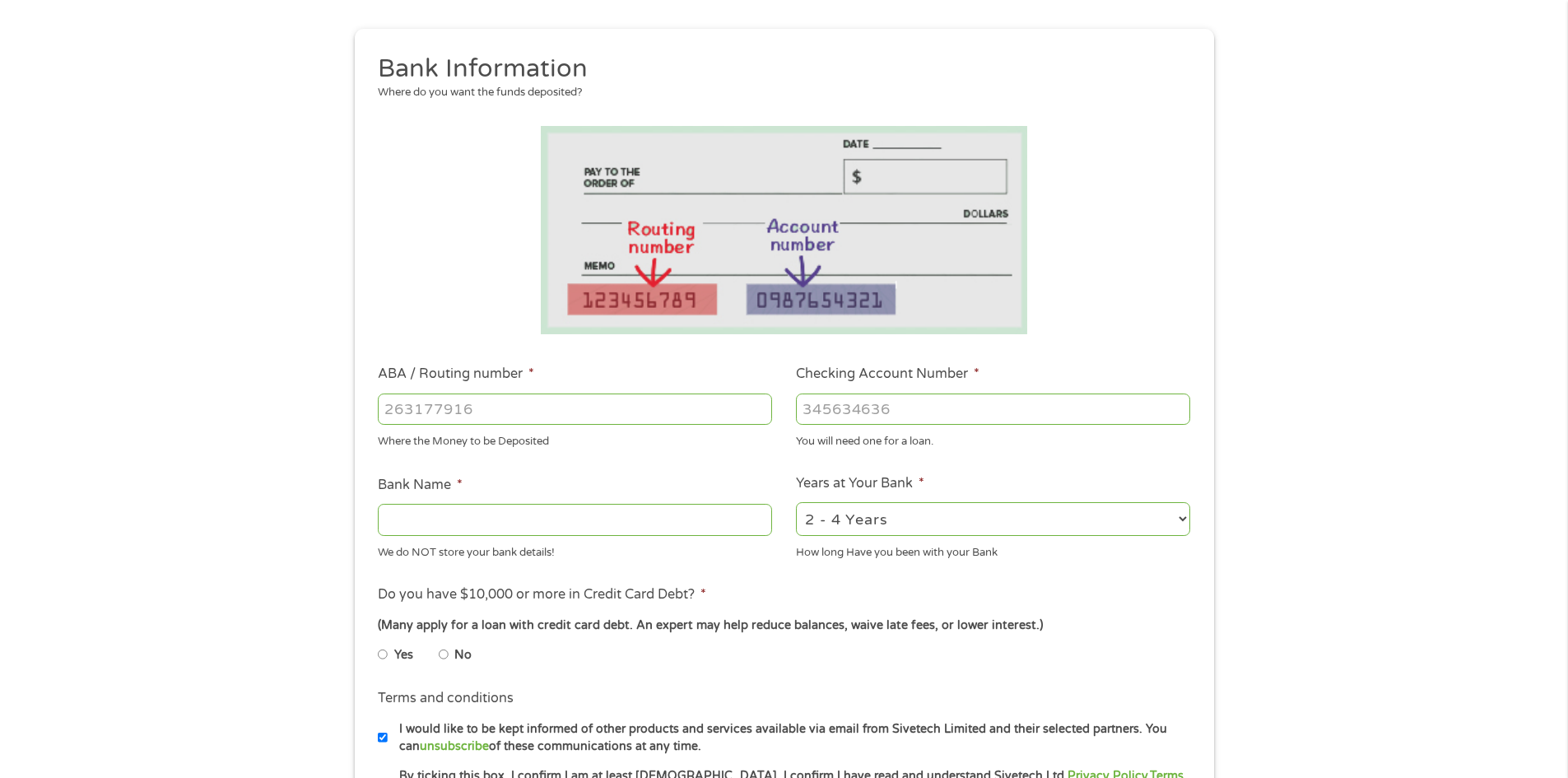
click at [440, 410] on input "ABA / Routing number *" at bounding box center [575, 409] width 394 height 31
type input "083000137"
type input "JPMORGAN CHASE BANK NA"
type input "083000137"
click at [891, 411] on input "Checking Account Number *" at bounding box center [993, 409] width 394 height 31
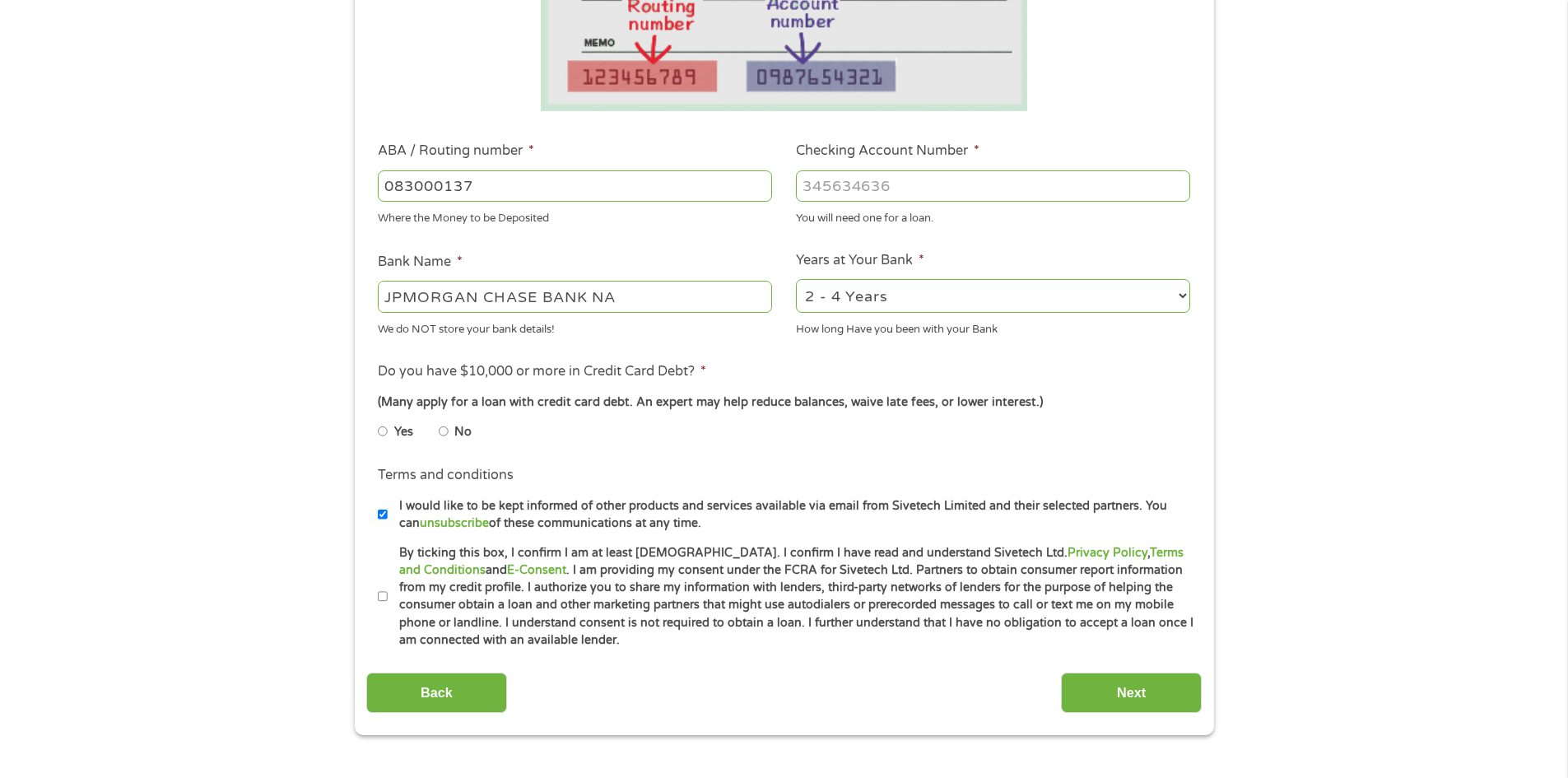
scroll to position [412, 0]
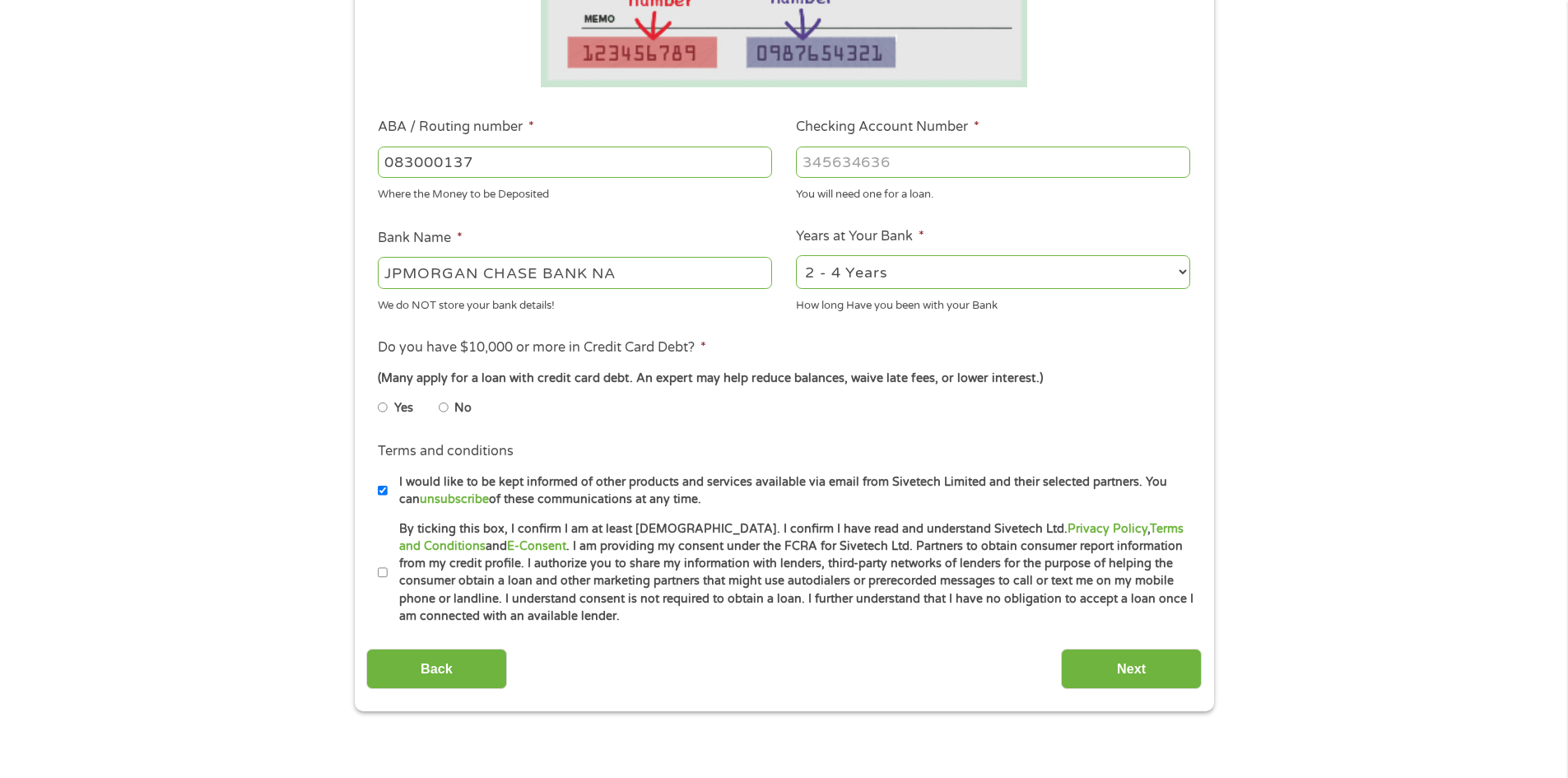
click at [444, 412] on input "No" at bounding box center [443, 408] width 10 height 26
radio input "true"
click at [380, 566] on input "By ticking this box, I confirm I am at least [DEMOGRAPHIC_DATA]. I confirm I ha…" at bounding box center [382, 573] width 10 height 26
checkbox input "true"
click at [906, 280] on select "2 - 4 Years 6 - 12 Months 1 - 2 Years Over 4 Years" at bounding box center [993, 272] width 394 height 33
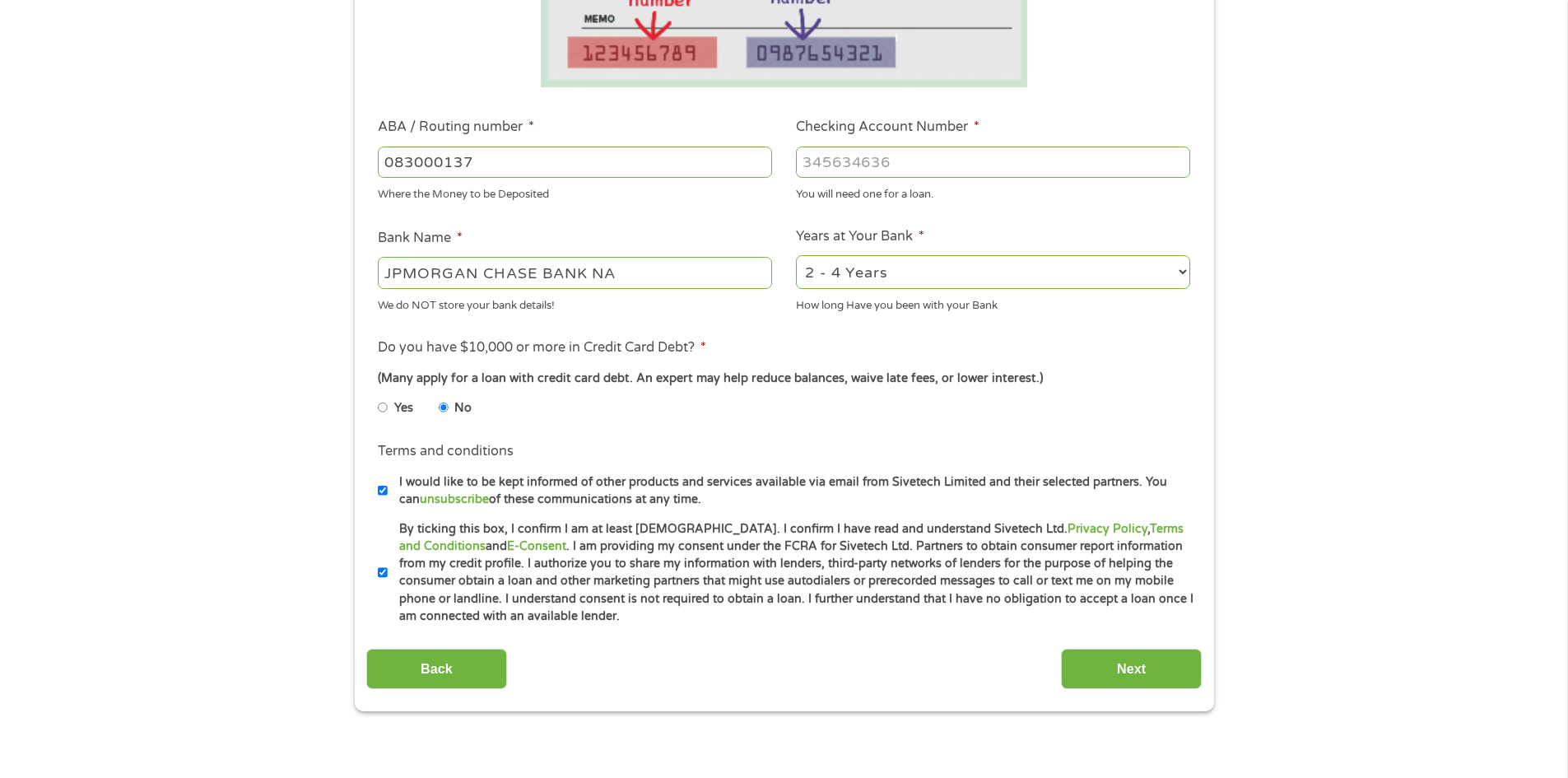
select select "60months"
click at [796, 256] on select "2 - 4 Years 6 - 12 Months 1 - 2 Years Over 4 Years" at bounding box center [993, 272] width 394 height 33
click at [845, 160] on input "Checking Account Number *" at bounding box center [993, 162] width 394 height 31
type input "723176207"
click at [1113, 670] on input "Next" at bounding box center [1131, 670] width 141 height 41
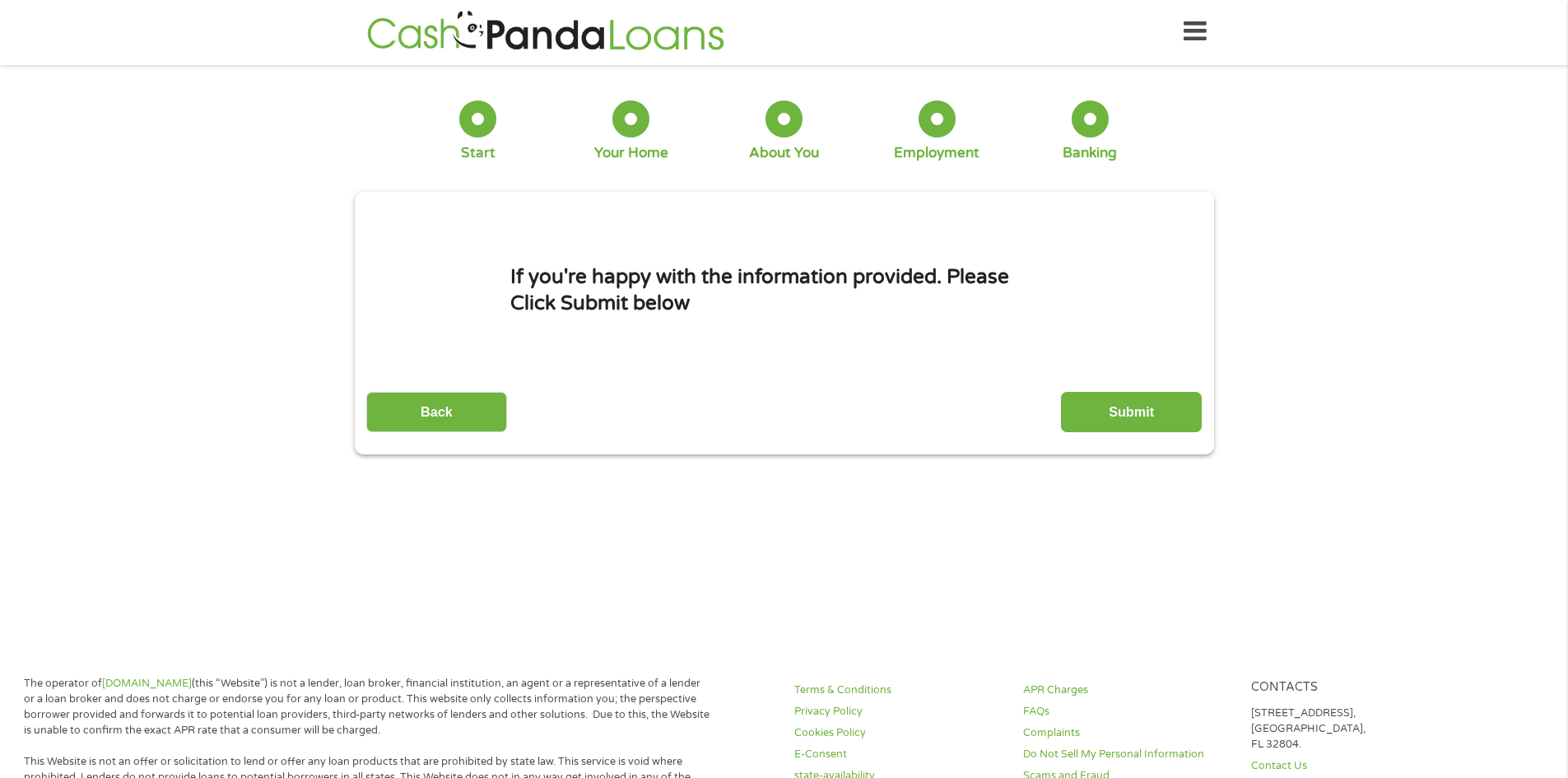
scroll to position [0, 0]
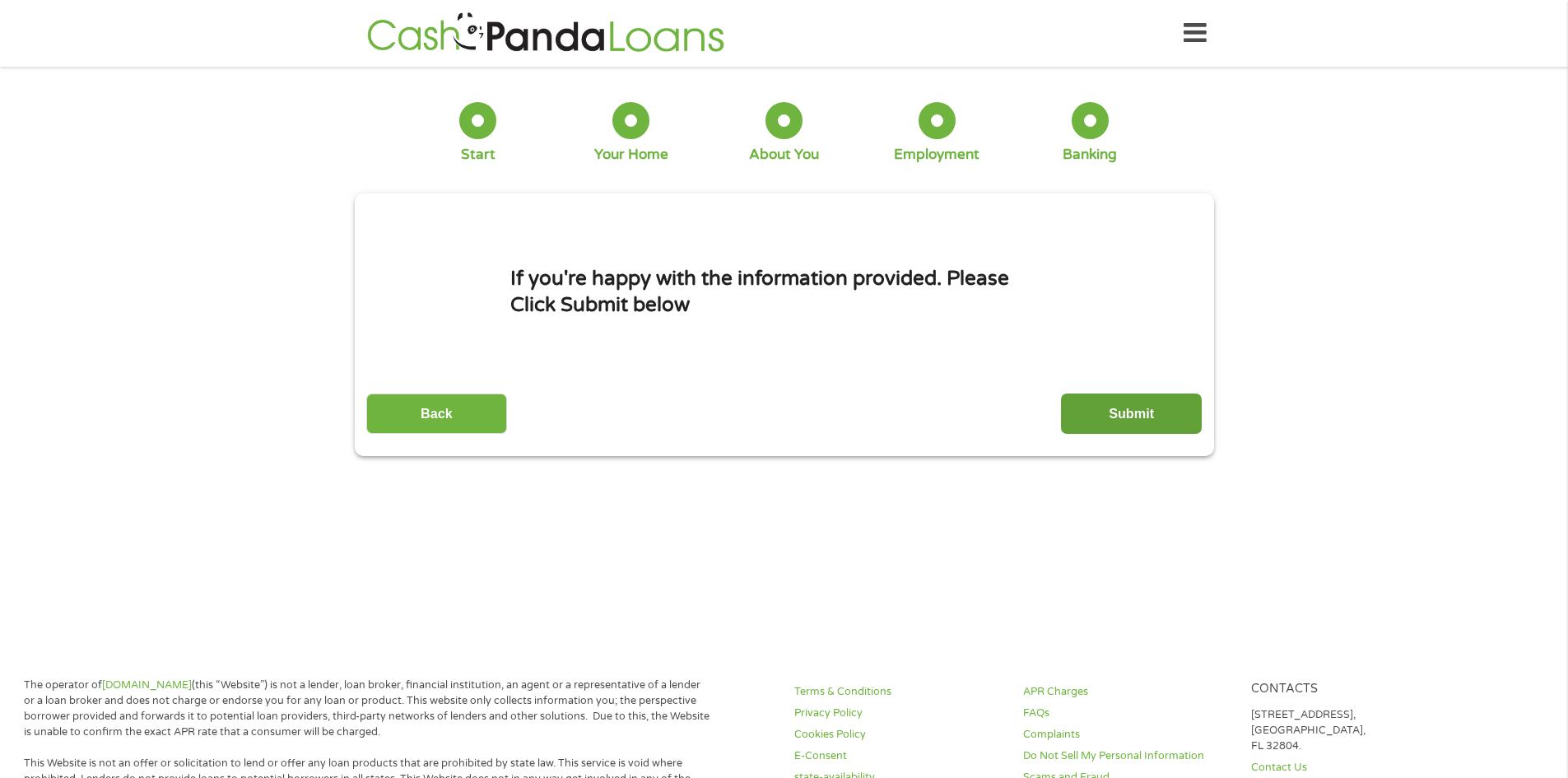
drag, startPoint x: 1114, startPoint y: 408, endPoint x: 265, endPoint y: 242, distance: 865.1
click at [1116, 404] on input "Submit" at bounding box center [1131, 414] width 141 height 41
